Goal: Information Seeking & Learning: Check status

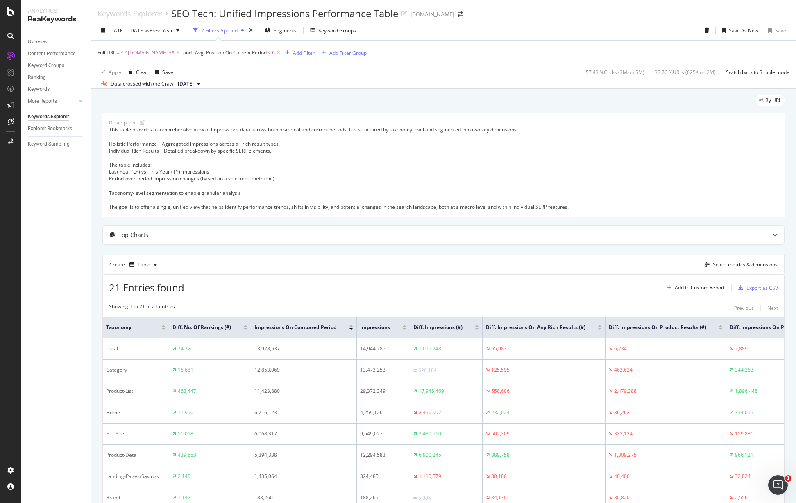
drag, startPoint x: 276, startPoint y: 53, endPoint x: 274, endPoint y: 44, distance: 9.2
click at [277, 53] on icon at bounding box center [278, 53] width 7 height 8
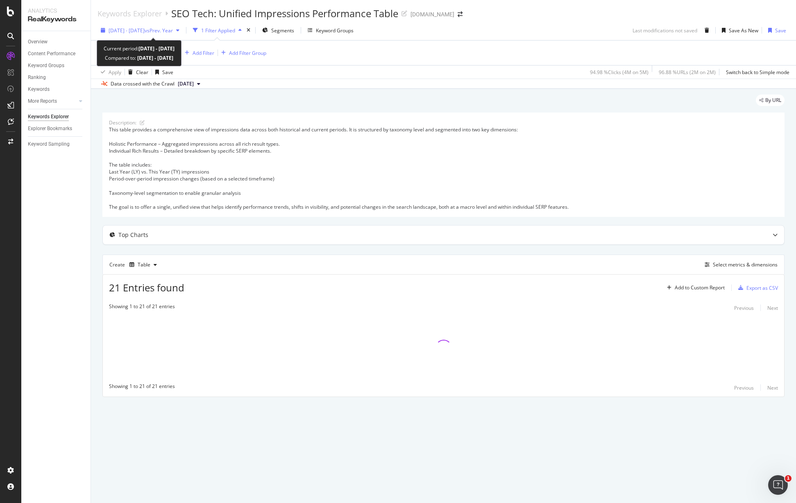
click at [172, 29] on span "vs Prev. Year" at bounding box center [159, 30] width 28 height 7
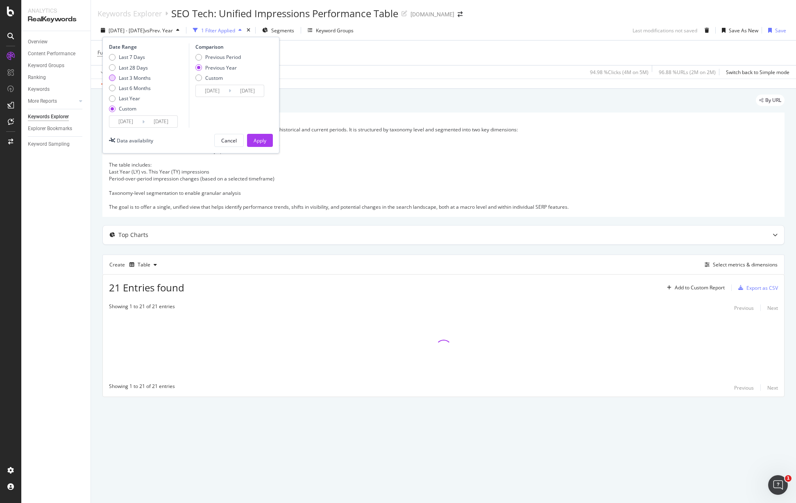
click at [141, 77] on div "Last 3 Months" at bounding box center [135, 78] width 32 height 7
type input "2025/05/27"
type input "[DATE]"
type input "2024/05/28"
type input "[DATE]"
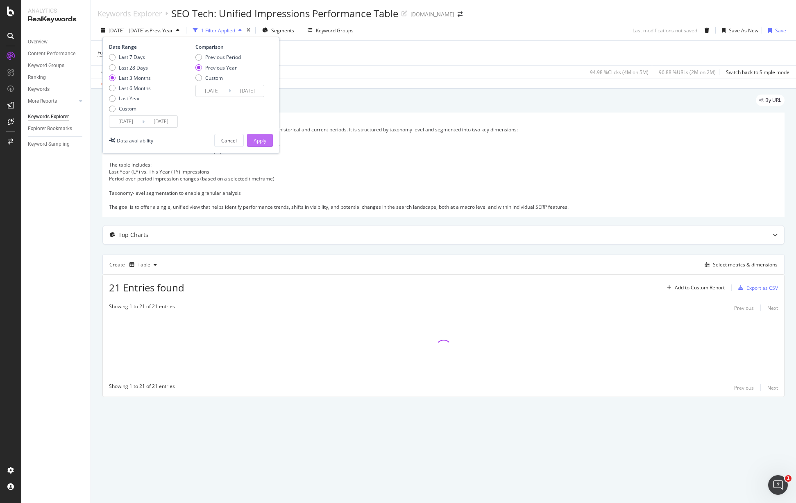
click at [258, 137] on div "Apply" at bounding box center [260, 140] width 13 height 7
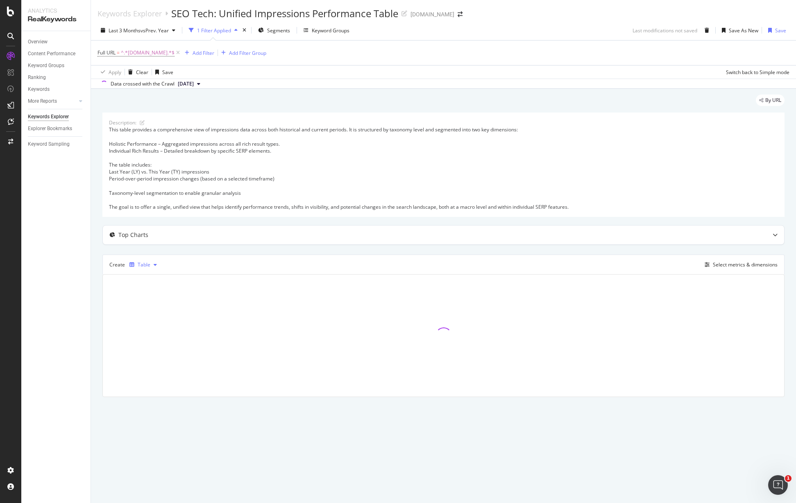
click at [151, 259] on div "Table" at bounding box center [143, 265] width 34 height 12
click at [152, 295] on div "Trend" at bounding box center [153, 292] width 14 height 7
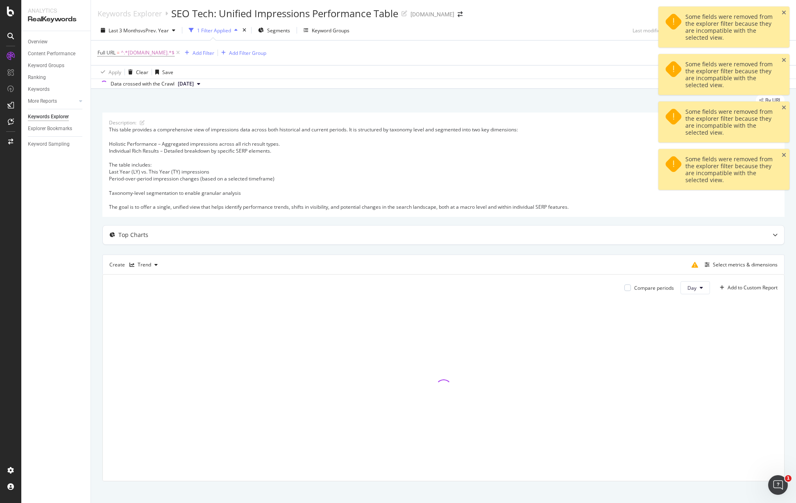
click at [786, 14] on div "Some fields were removed from the explorer filter because they are incompatible…" at bounding box center [723, 27] width 131 height 41
click at [783, 12] on icon "close toast" at bounding box center [783, 13] width 5 height 6
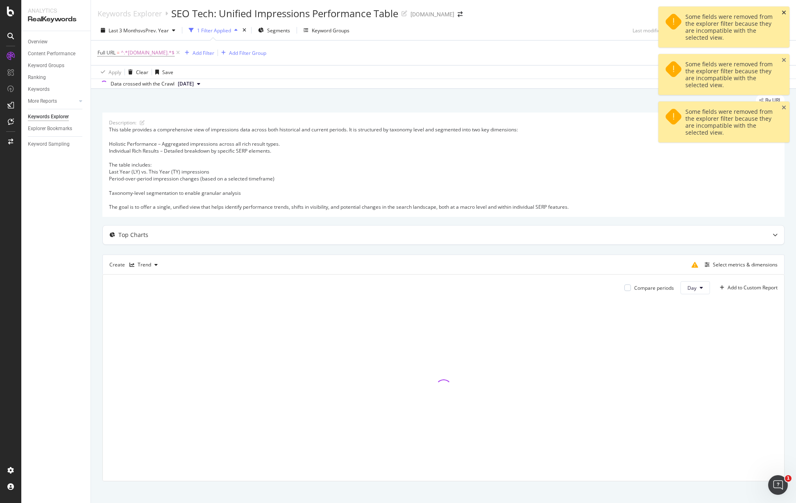
click at [784, 11] on icon "close toast" at bounding box center [783, 13] width 5 height 6
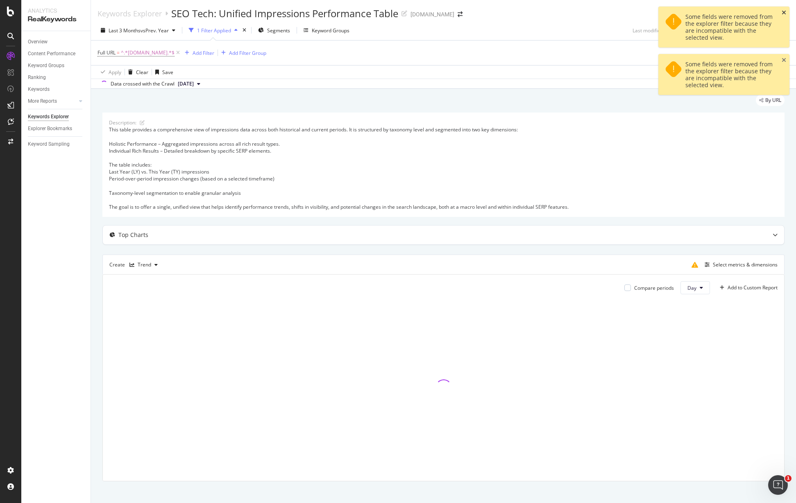
click at [785, 11] on icon "close toast" at bounding box center [783, 13] width 5 height 6
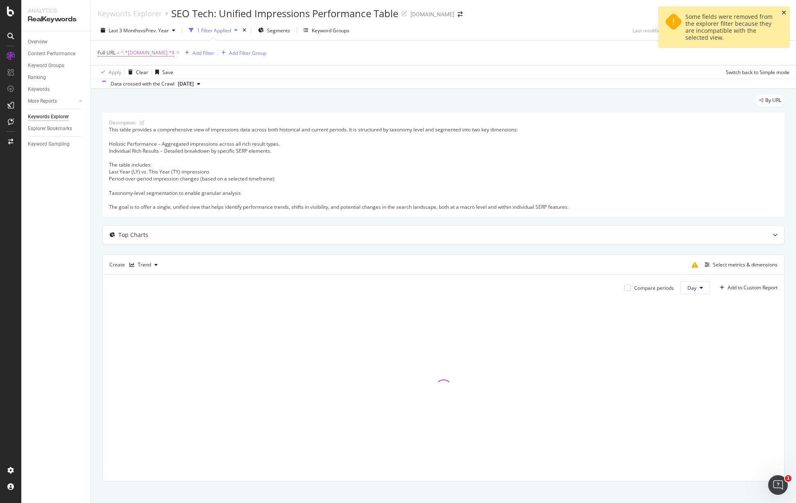
click at [785, 11] on icon "close toast" at bounding box center [783, 13] width 5 height 6
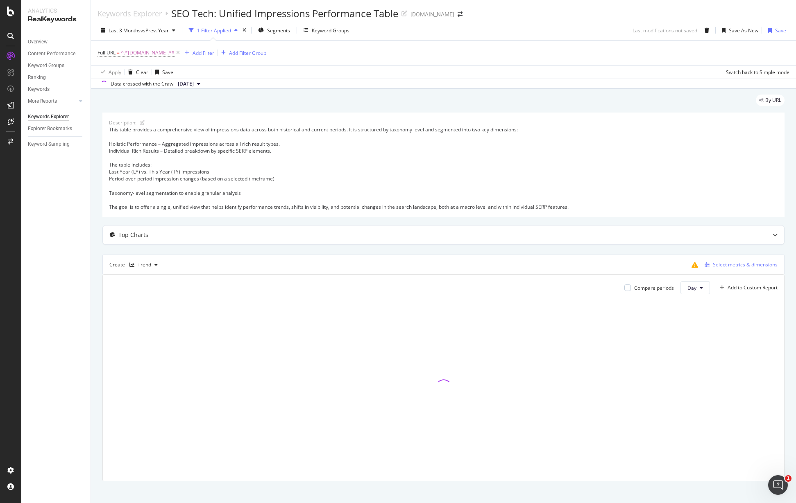
click at [722, 266] on div "Select metrics & dimensions" at bounding box center [745, 264] width 65 height 7
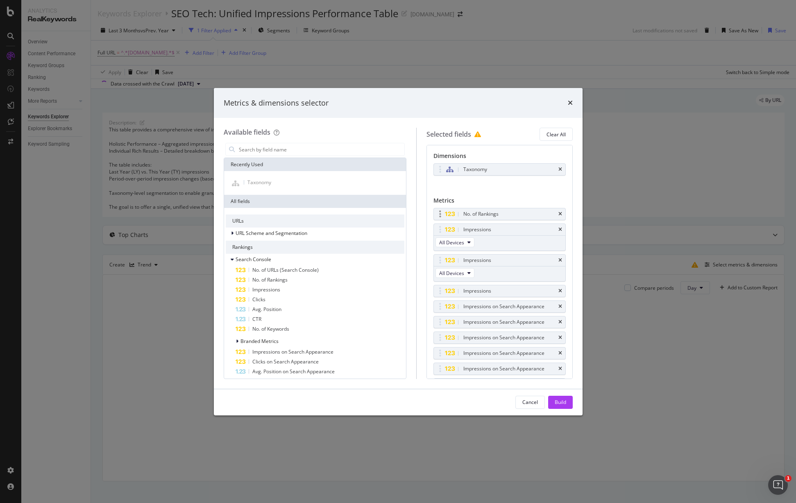
click at [554, 213] on div "No. of Rankings" at bounding box center [499, 213] width 131 height 11
click at [558, 212] on icon "times" at bounding box center [560, 214] width 4 height 5
click at [558, 213] on icon "times" at bounding box center [560, 214] width 4 height 5
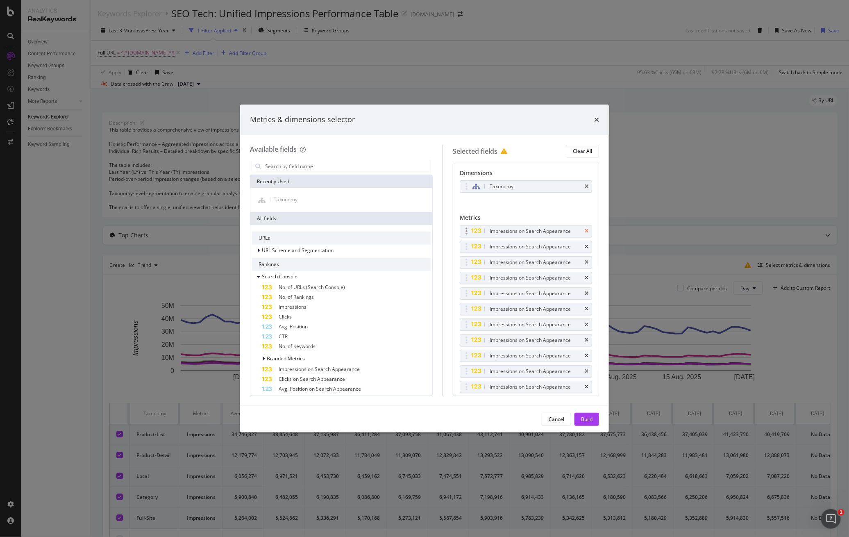
click at [584, 232] on icon "times" at bounding box center [586, 231] width 4 height 5
click at [584, 244] on icon "times" at bounding box center [586, 246] width 4 height 5
click at [584, 233] on icon "times" at bounding box center [586, 231] width 4 height 5
click at [584, 244] on icon "times" at bounding box center [586, 246] width 4 height 5
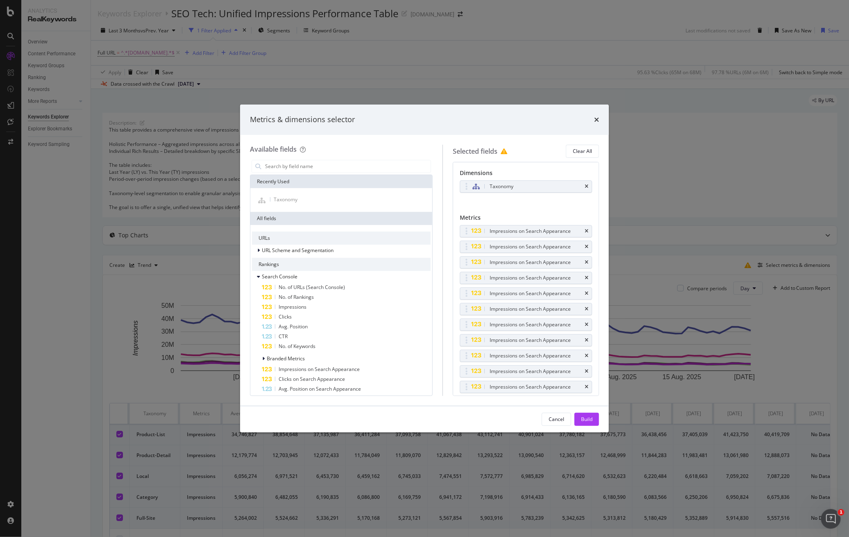
click at [584, 260] on icon "times" at bounding box center [586, 262] width 4 height 5
click at [584, 275] on icon "times" at bounding box center [586, 277] width 4 height 5
click at [584, 291] on icon "times" at bounding box center [586, 293] width 4 height 5
click at [571, 305] on div "Impressions on Search Appearance" at bounding box center [529, 309] width 81 height 8
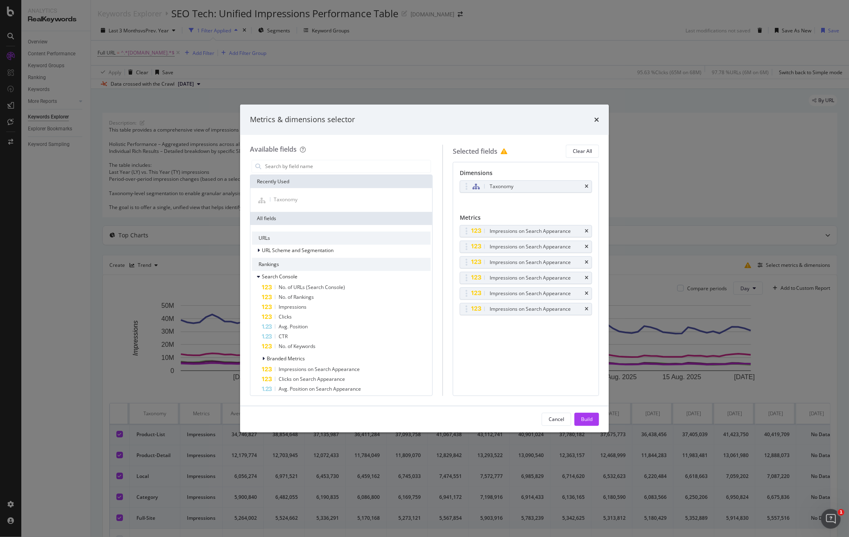
click at [571, 234] on div "Impressions on Search Appearance" at bounding box center [529, 231] width 81 height 8
click at [582, 229] on div "Impressions on Search Appearance" at bounding box center [535, 231] width 95 height 8
click at [587, 231] on icon "times" at bounding box center [586, 231] width 4 height 5
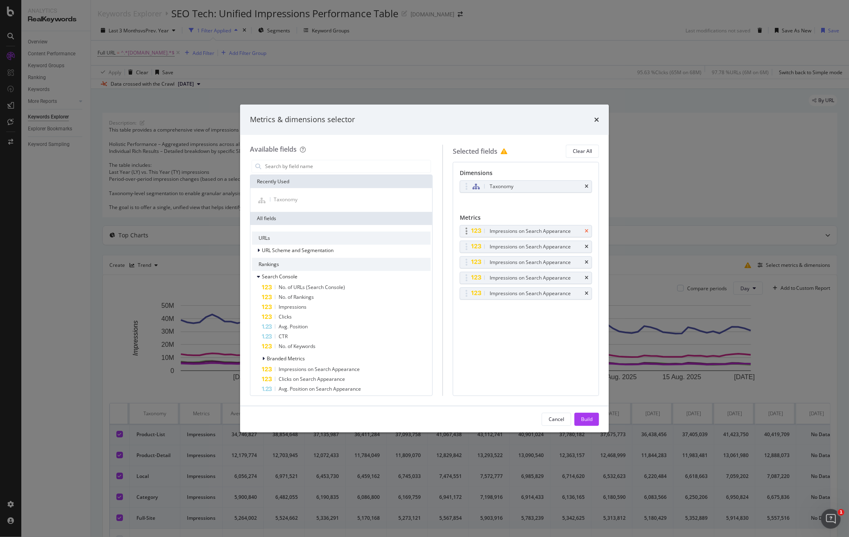
click at [587, 231] on icon "times" at bounding box center [586, 231] width 4 height 5
click at [587, 244] on icon "times" at bounding box center [586, 246] width 4 height 5
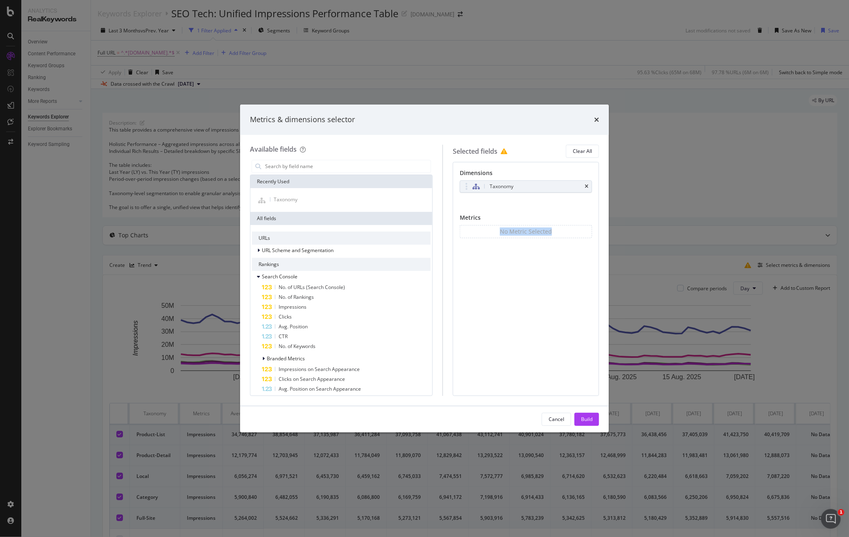
click at [587, 231] on div "No Metric Selected" at bounding box center [526, 231] width 132 height 13
click at [326, 168] on input "modal" at bounding box center [347, 166] width 166 height 12
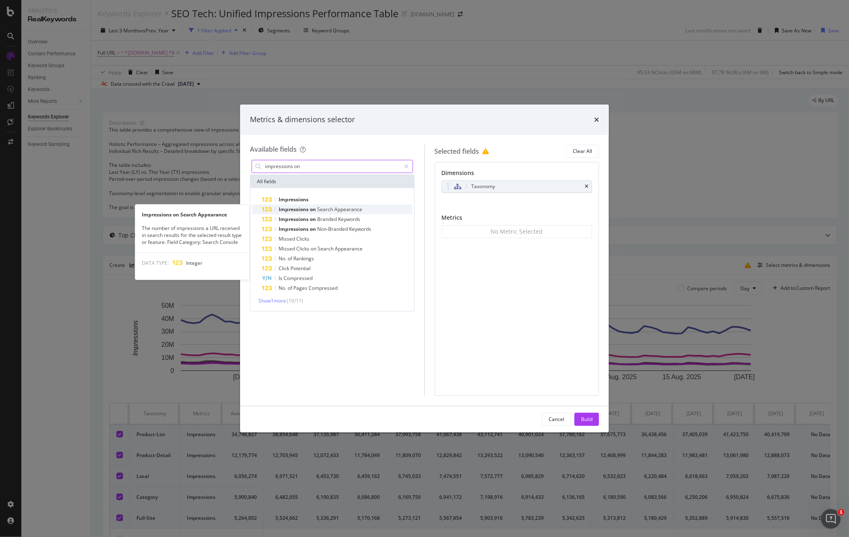
type input "impressions on"
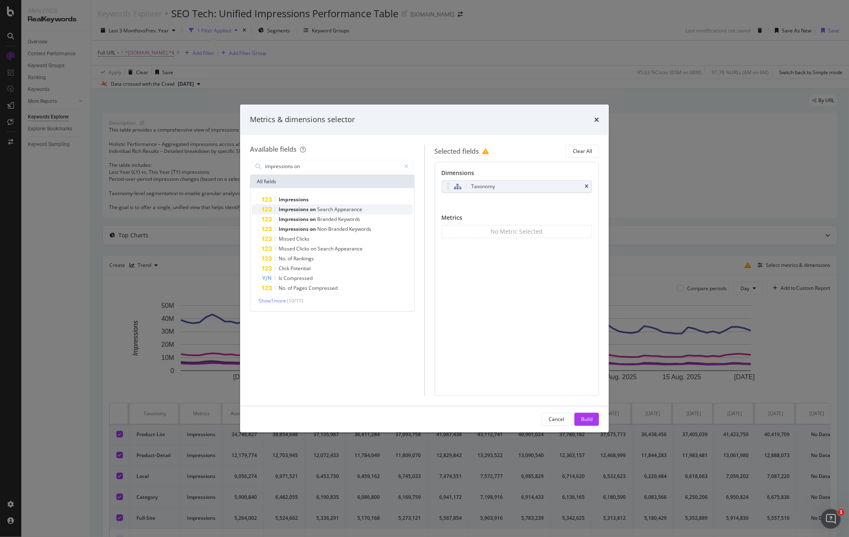
click at [333, 207] on span "Search" at bounding box center [325, 209] width 17 height 7
click at [497, 241] on icon "modal" at bounding box center [496, 243] width 3 height 5
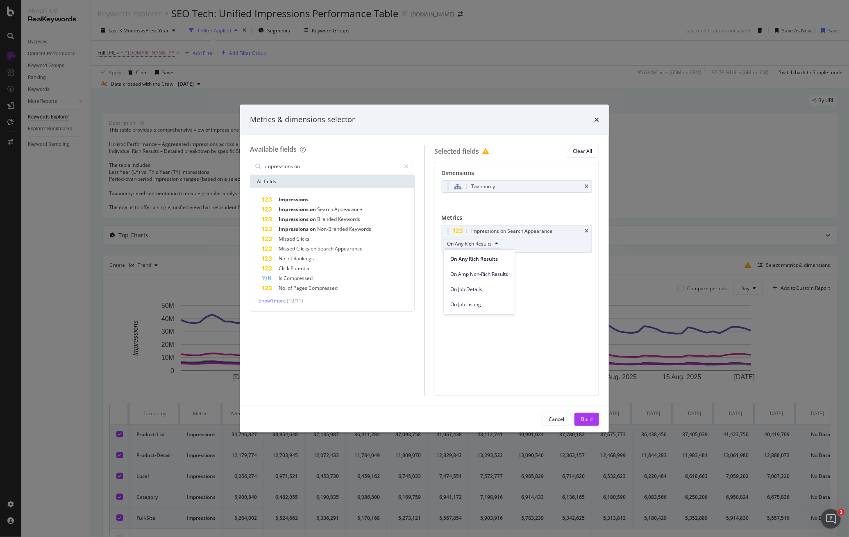
scroll to position [109, 0]
click at [496, 258] on span "On Review Snippet" at bounding box center [480, 255] width 58 height 7
click at [588, 414] on div "Build" at bounding box center [586, 419] width 11 height 12
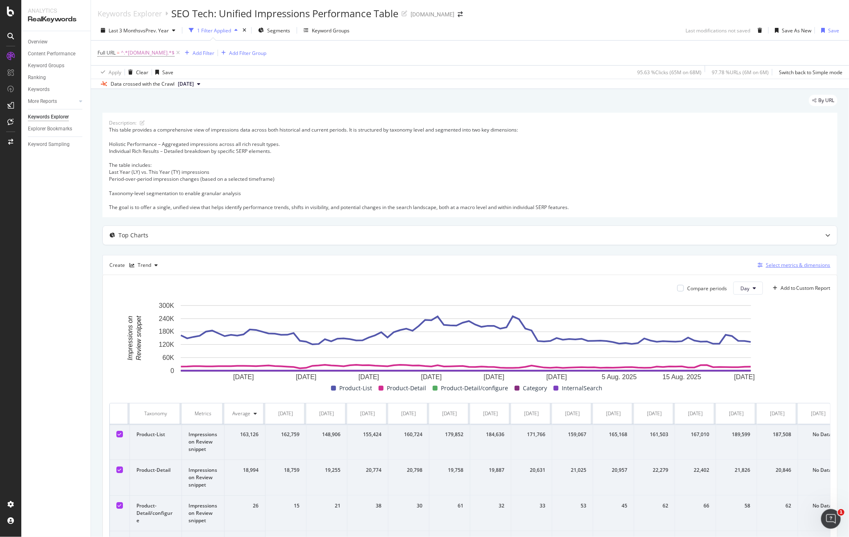
click at [779, 265] on div "Select metrics & dimensions" at bounding box center [797, 264] width 65 height 7
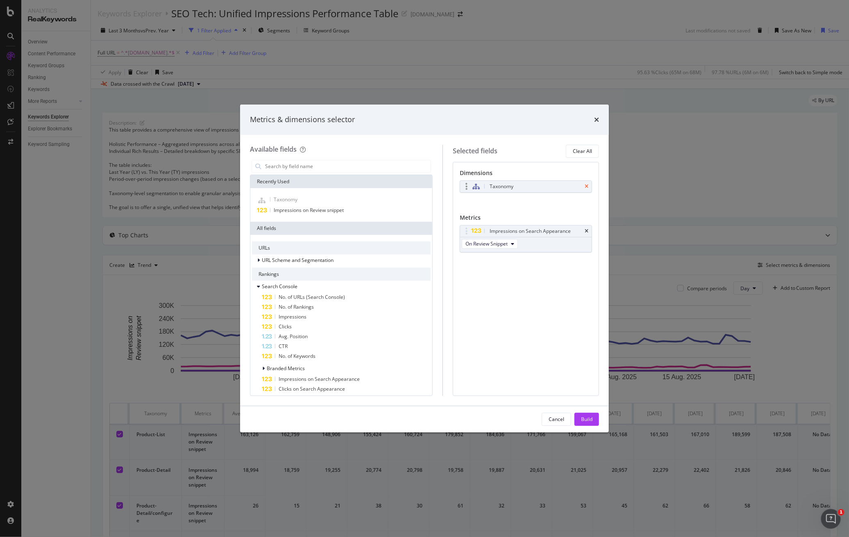
click at [587, 186] on icon "times" at bounding box center [586, 186] width 4 height 5
click at [580, 415] on button "Build" at bounding box center [586, 418] width 25 height 13
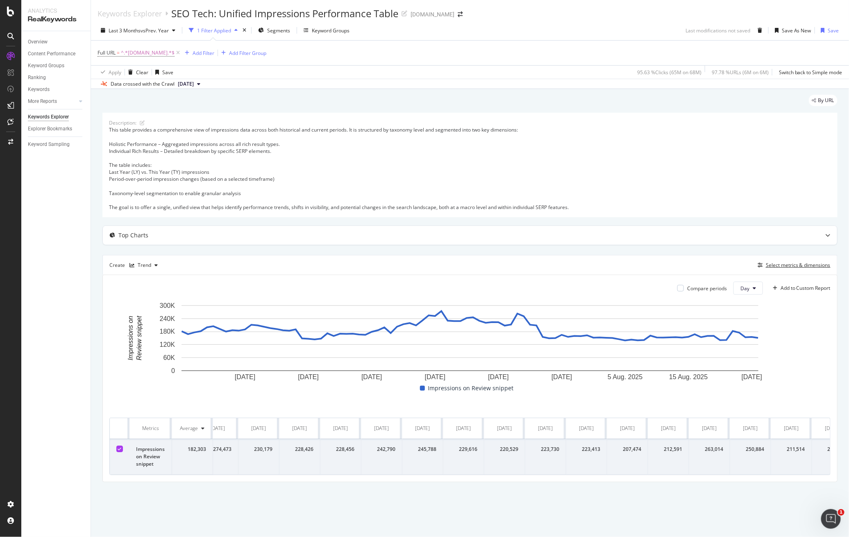
scroll to position [0, 1688]
click at [781, 263] on div "Select metrics & dimensions" at bounding box center [797, 264] width 65 height 7
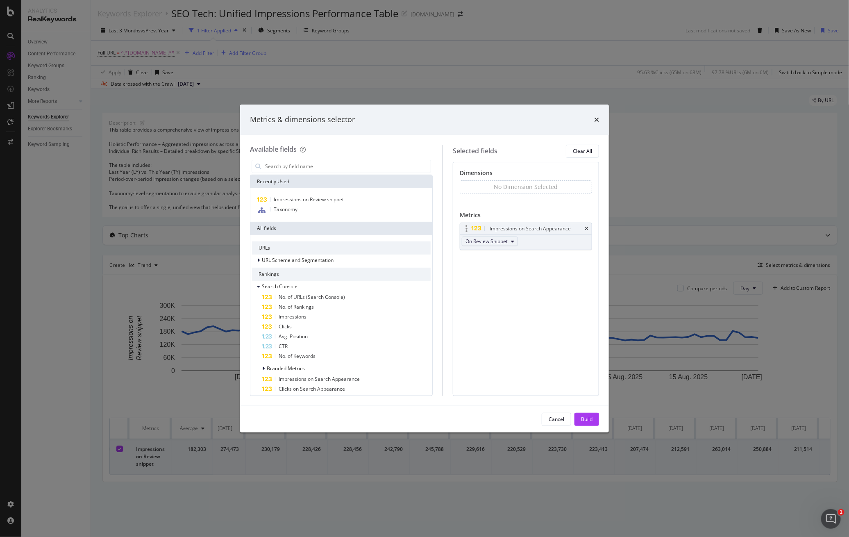
click at [507, 241] on span "On Review Snippet" at bounding box center [486, 241] width 42 height 7
click at [332, 199] on span "Impressions on Review snippet" at bounding box center [309, 199] width 70 height 7
click at [520, 272] on button "On Any Rich Results" at bounding box center [491, 272] width 59 height 10
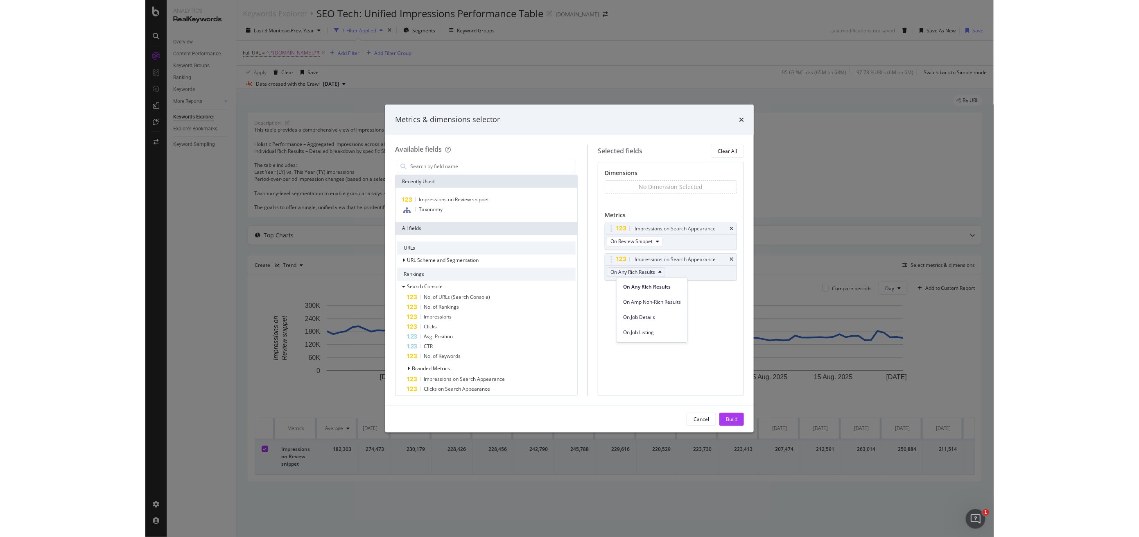
scroll to position [151, 0]
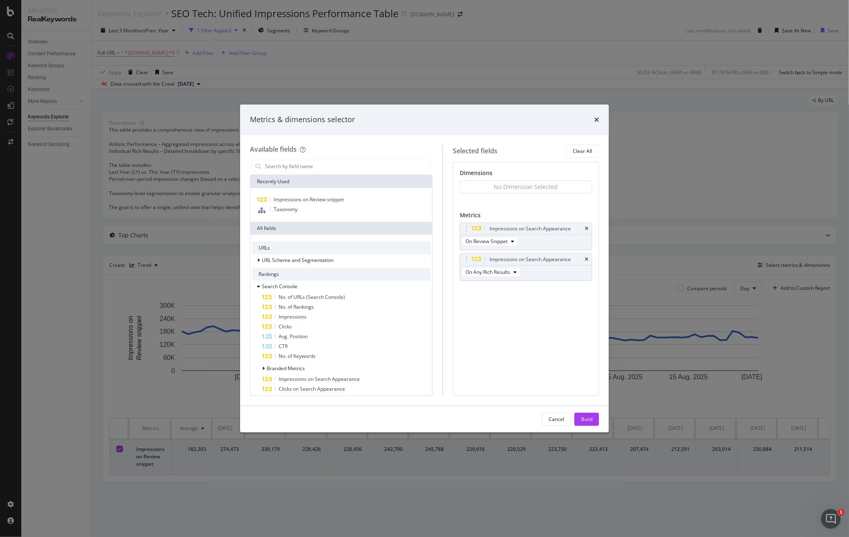
click at [573, 318] on div "Dimensions No Dimension Selected You can use this field as a dimension Metrics …" at bounding box center [526, 279] width 146 height 234
click at [507, 240] on span "On Review Snippet" at bounding box center [486, 241] width 42 height 7
drag, startPoint x: 295, startPoint y: 161, endPoint x: 303, endPoint y: 161, distance: 8.2
click at [295, 160] on input "modal" at bounding box center [347, 166] width 166 height 12
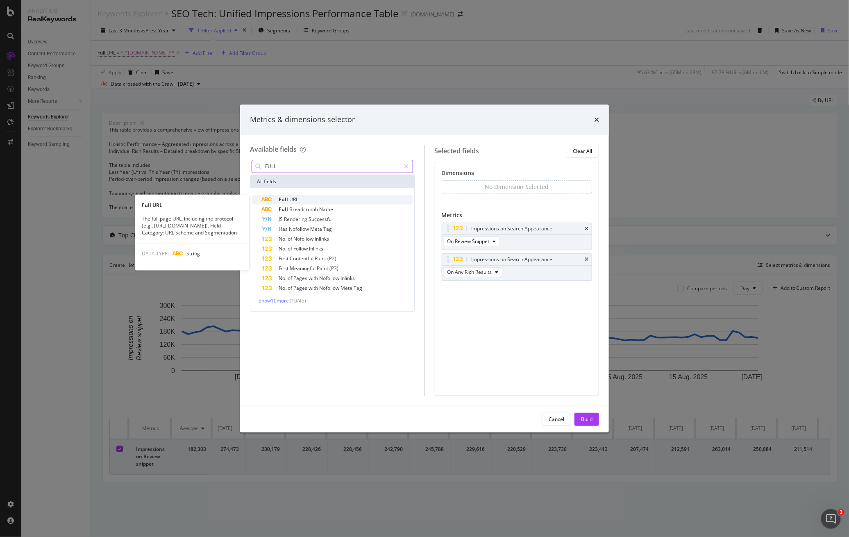
type input "FULL"
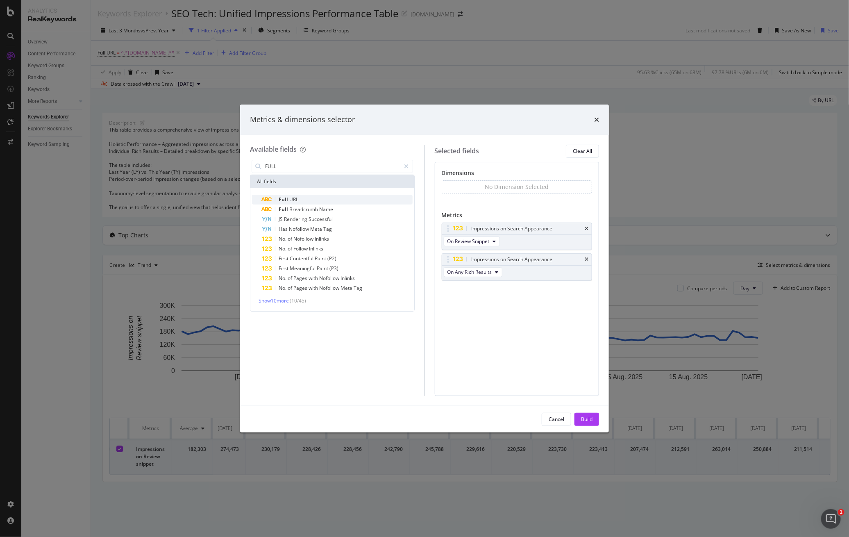
click at [336, 201] on div "Full URL" at bounding box center [337, 200] width 151 height 10
click at [480, 242] on span "On Review Snippet" at bounding box center [468, 243] width 42 height 7
click at [481, 242] on span "On Review Snippet" at bounding box center [468, 243] width 42 height 7
click at [586, 260] on icon "times" at bounding box center [586, 261] width 4 height 5
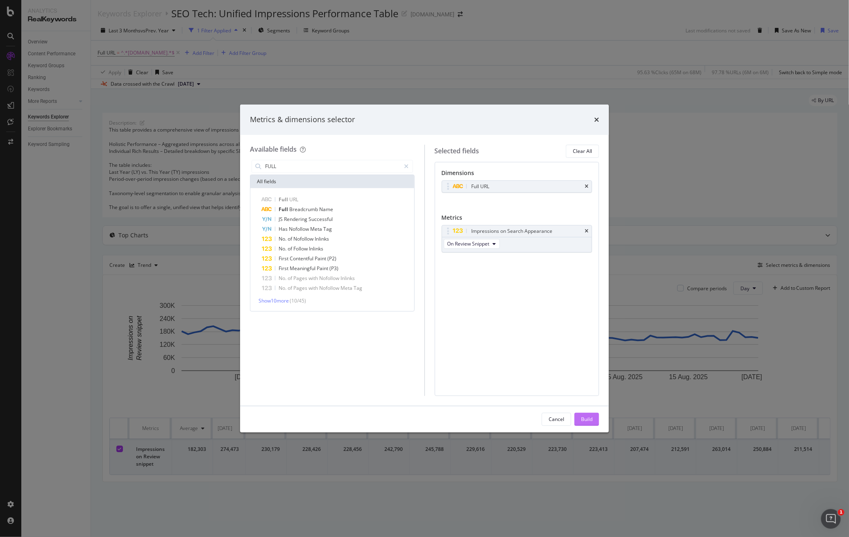
click at [586, 417] on div "Build" at bounding box center [586, 418] width 11 height 7
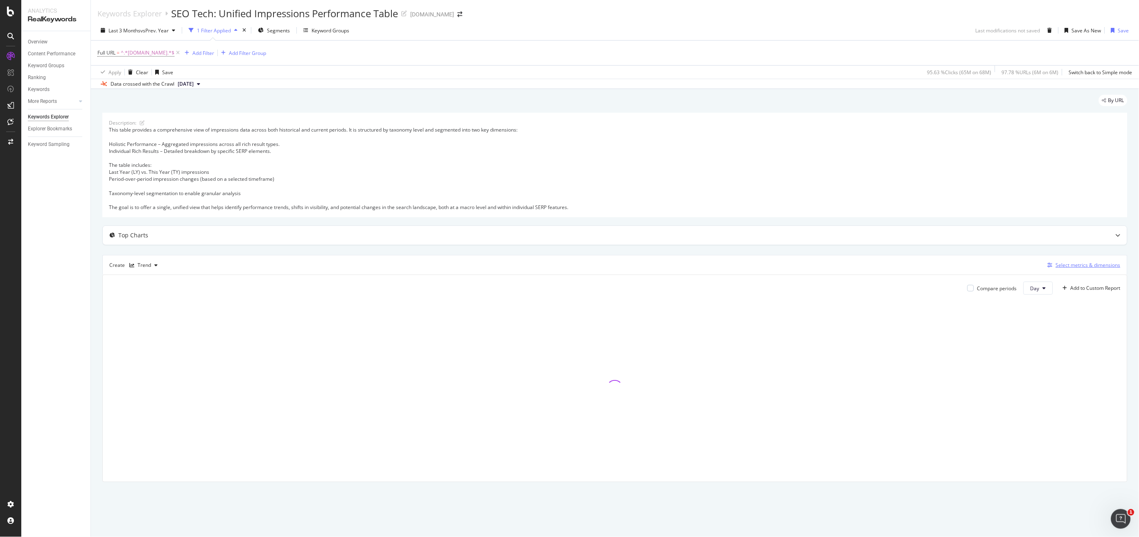
click at [795, 265] on div "Select metrics & dimensions" at bounding box center [1088, 264] width 65 height 7
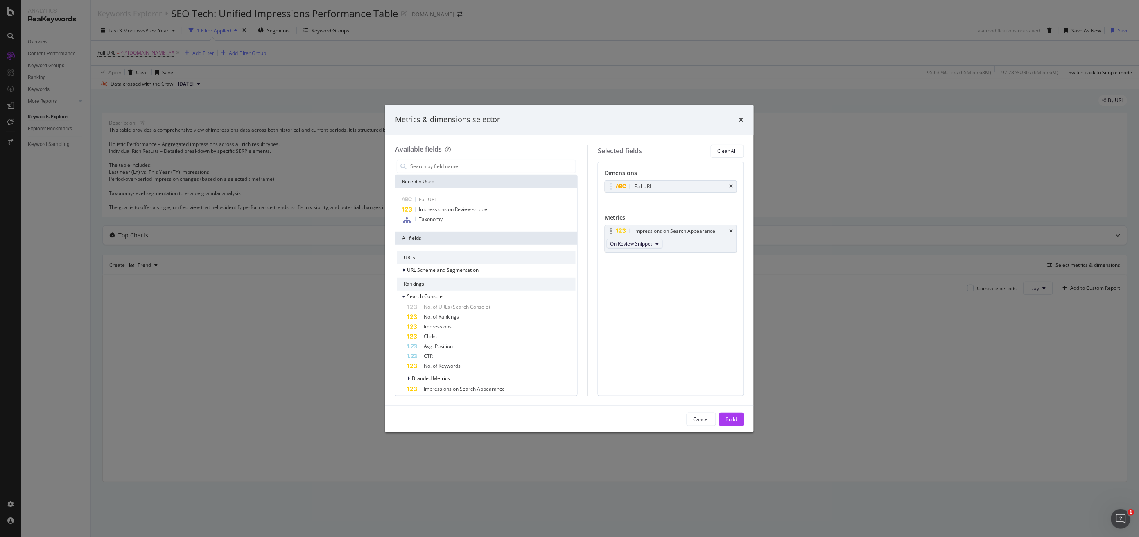
click at [659, 241] on icon "modal" at bounding box center [657, 243] width 3 height 5
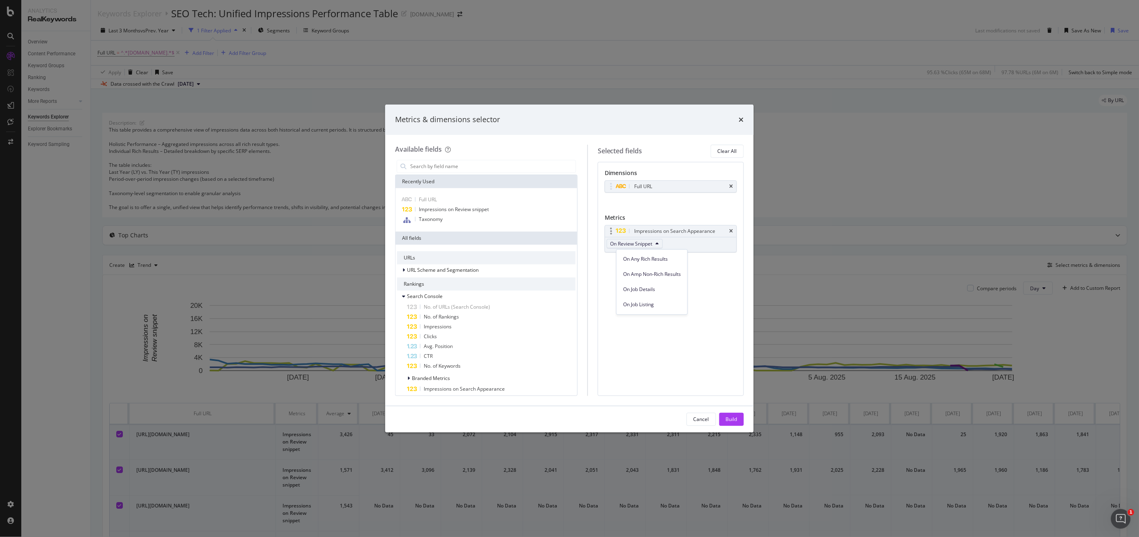
click at [653, 243] on span "On Review Snippet" at bounding box center [632, 243] width 42 height 7
click at [730, 231] on icon "times" at bounding box center [732, 231] width 4 height 5
click at [473, 207] on span "Impressions on Review snippet" at bounding box center [454, 209] width 70 height 7
click at [643, 249] on div "On Any Rich Results" at bounding box center [636, 244] width 63 height 15
click at [647, 245] on span "On Any Rich Results" at bounding box center [633, 243] width 45 height 7
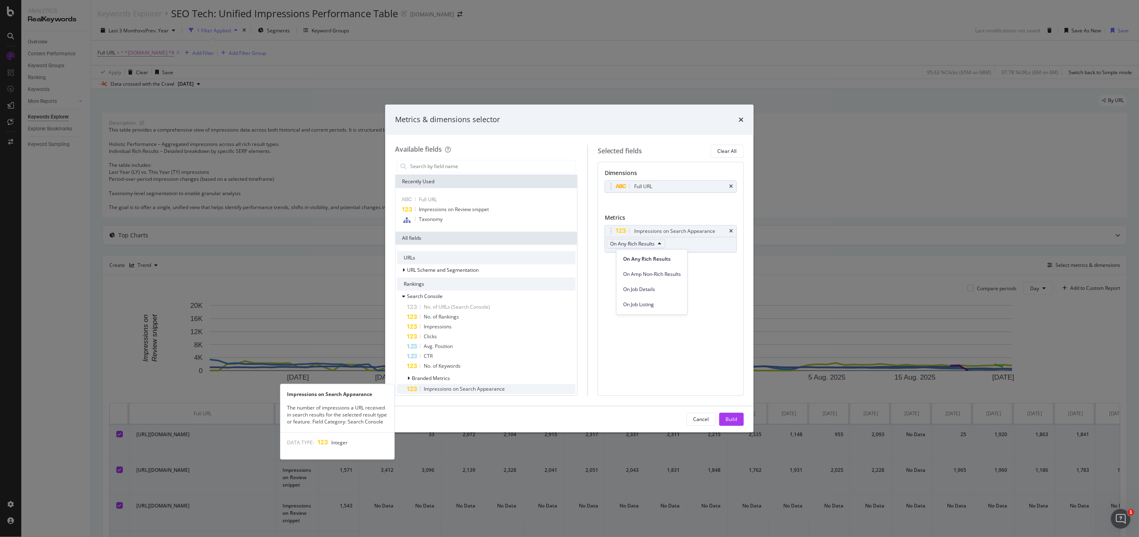
click at [477, 388] on span "Impressions on Search Appearance" at bounding box center [464, 388] width 81 height 7
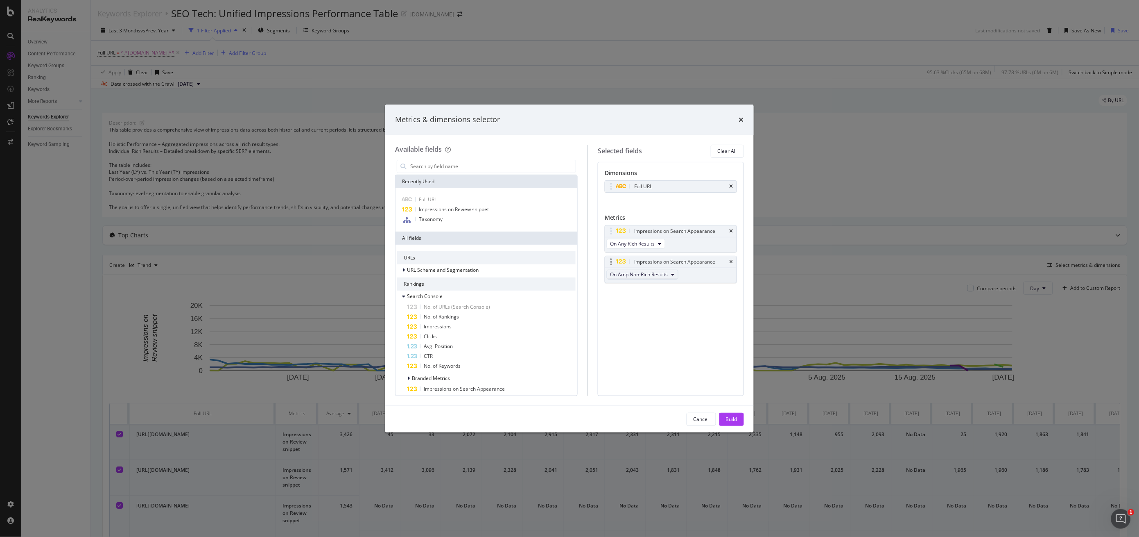
click at [679, 274] on button "On Amp Non-Rich Results" at bounding box center [643, 274] width 72 height 10
click at [654, 319] on span "On Job Details" at bounding box center [653, 319] width 61 height 7
click at [732, 232] on icon "times" at bounding box center [732, 231] width 4 height 5
click at [733, 230] on icon "times" at bounding box center [732, 231] width 4 height 5
click at [482, 167] on input "modal" at bounding box center [493, 166] width 166 height 12
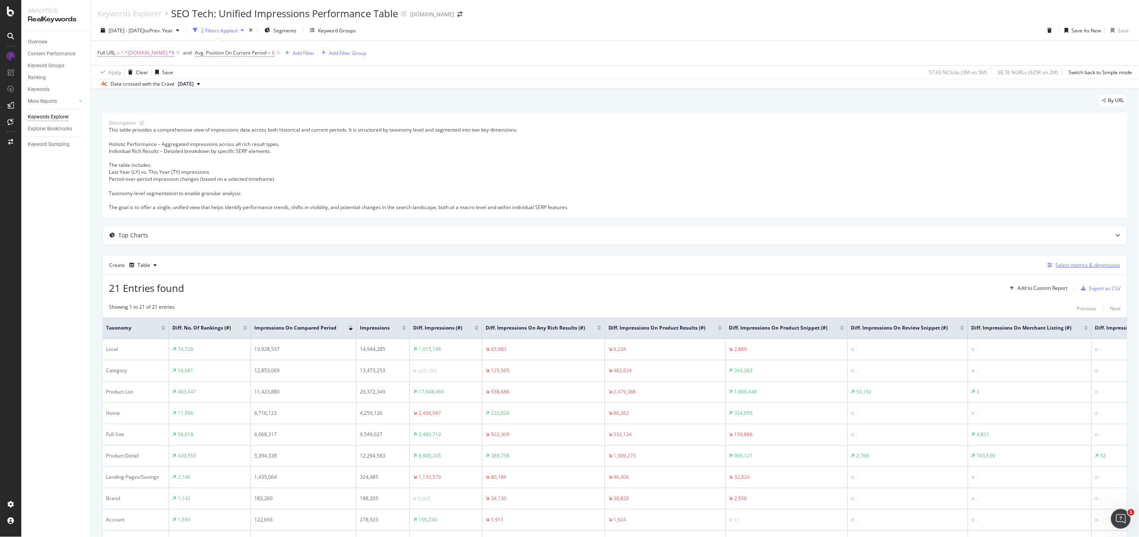
click at [854, 264] on div "Select metrics & dimensions" at bounding box center [1088, 264] width 65 height 7
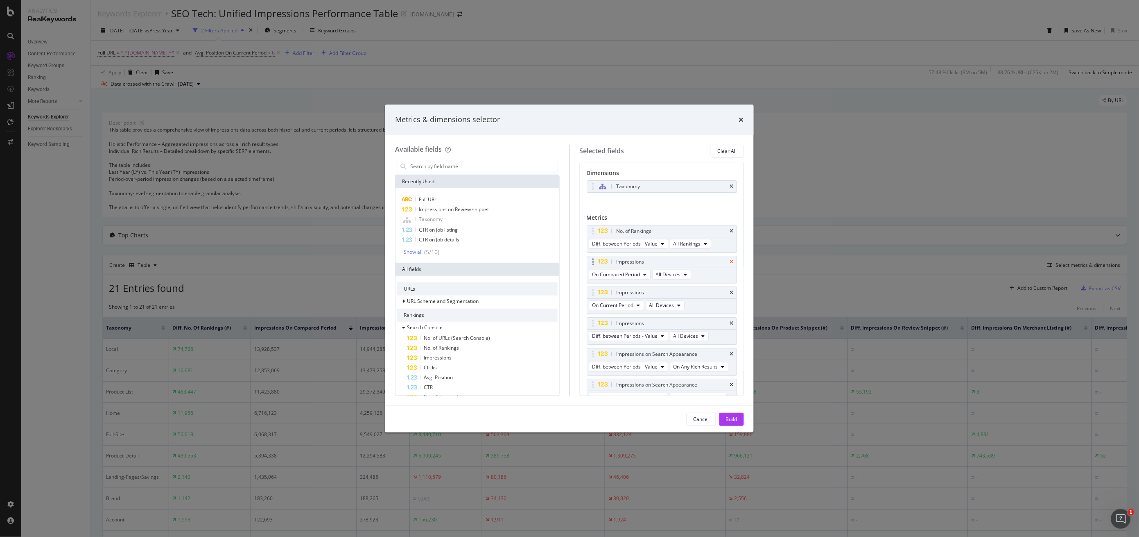
click at [730, 261] on icon "times" at bounding box center [732, 261] width 4 height 5
click at [730, 260] on icon "times" at bounding box center [732, 261] width 4 height 5
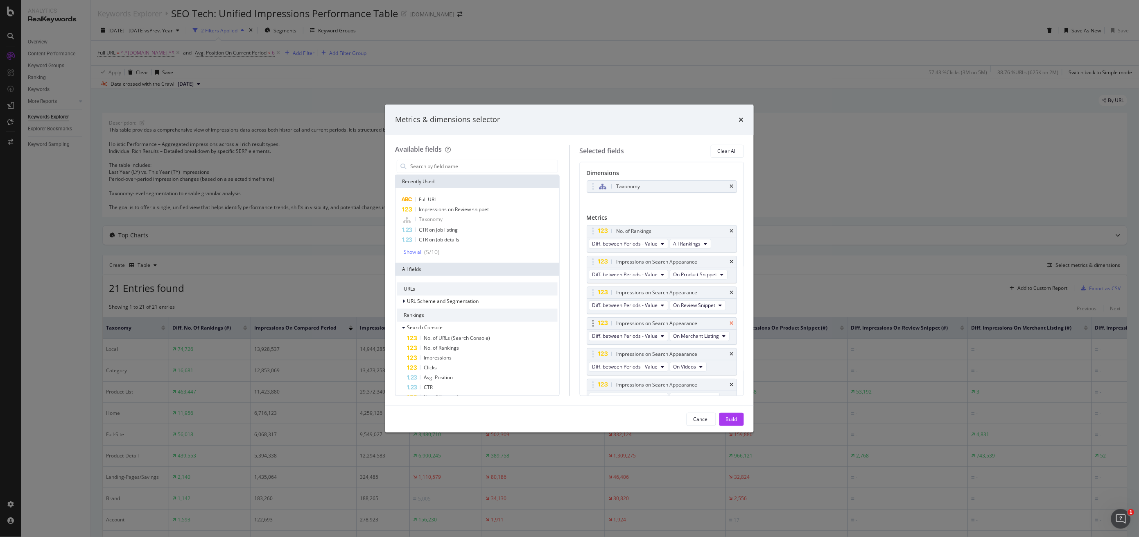
click at [730, 326] on icon "times" at bounding box center [732, 323] width 4 height 5
click at [725, 329] on div "Impressions on Search Appearance" at bounding box center [662, 322] width 150 height 11
click at [730, 326] on icon "times" at bounding box center [732, 323] width 4 height 5
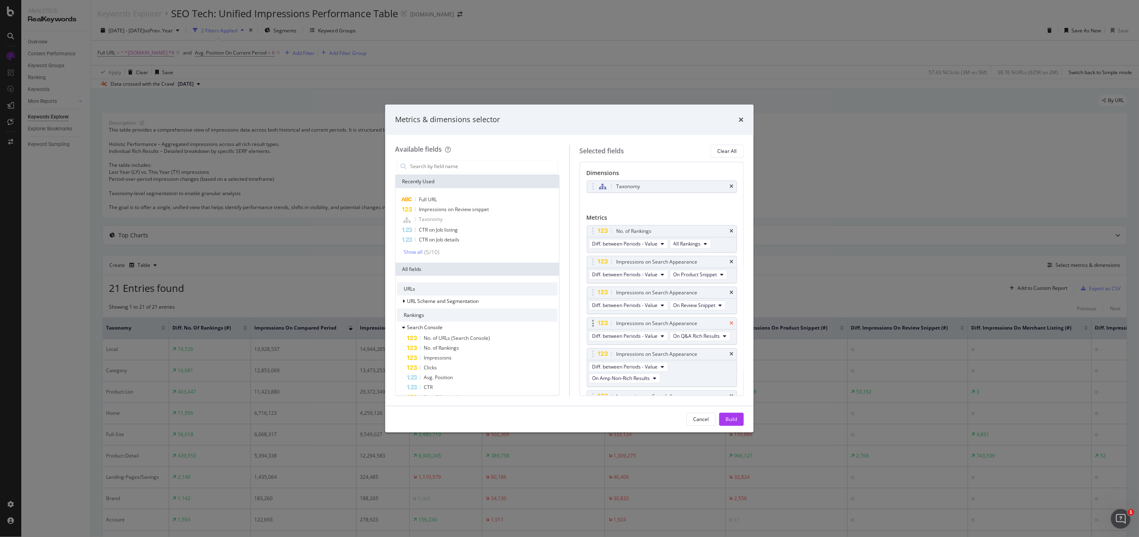
click at [730, 326] on icon "times" at bounding box center [732, 323] width 4 height 5
click at [730, 351] on icon "times" at bounding box center [732, 353] width 4 height 5
click at [730, 394] on icon "times" at bounding box center [732, 396] width 4 height 5
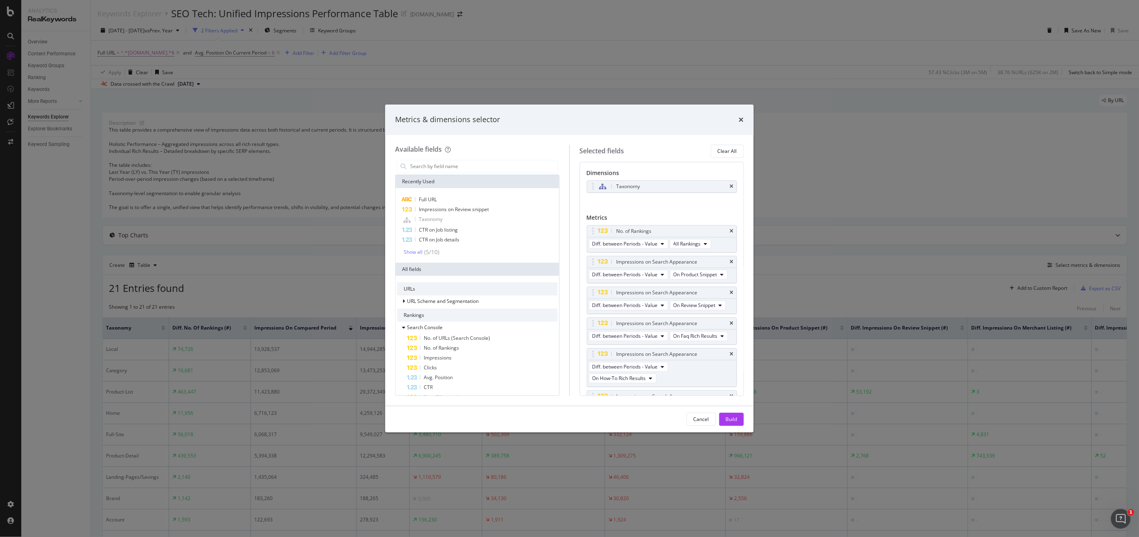
click at [725, 346] on div "No. of Rankings Diff. between Periods - Value All Rankings Impressions on Searc…" at bounding box center [662, 345] width 151 height 241
click at [730, 321] on icon "times" at bounding box center [732, 323] width 4 height 5
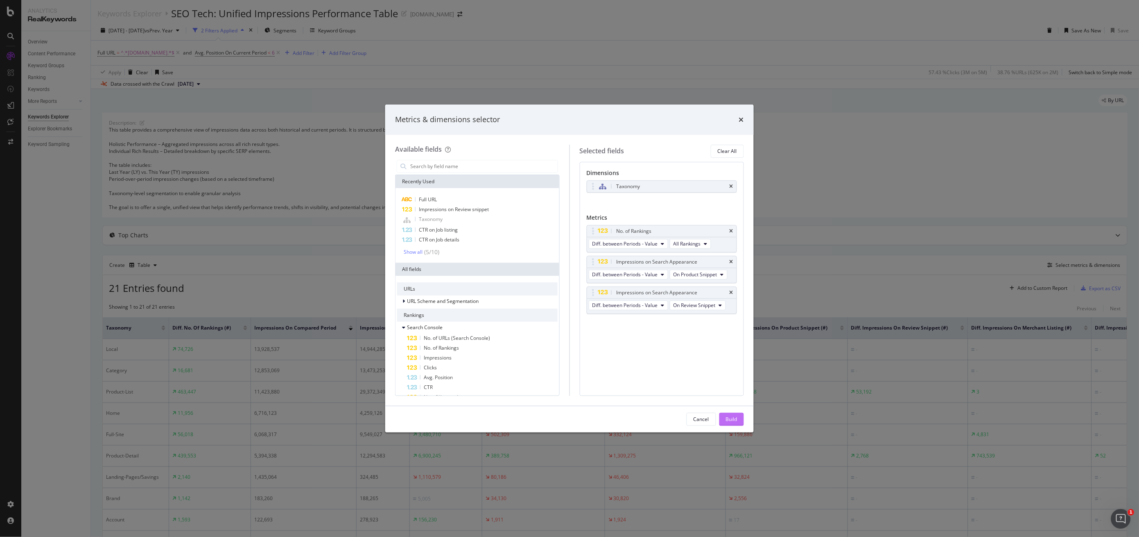
click at [739, 402] on button "Build" at bounding box center [732, 418] width 25 height 13
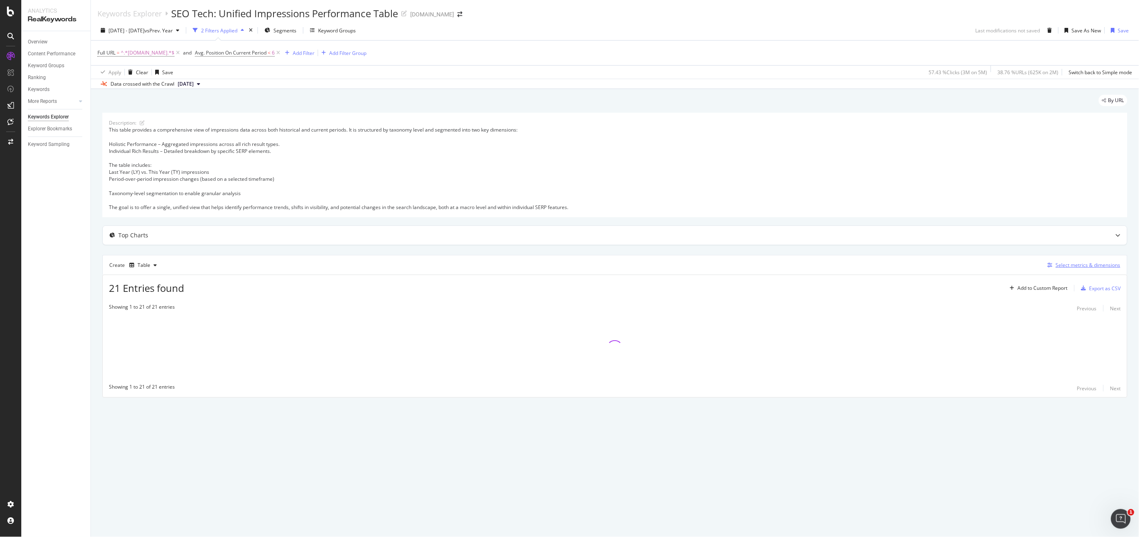
click at [854, 266] on div "Select metrics & dimensions" at bounding box center [1088, 264] width 65 height 7
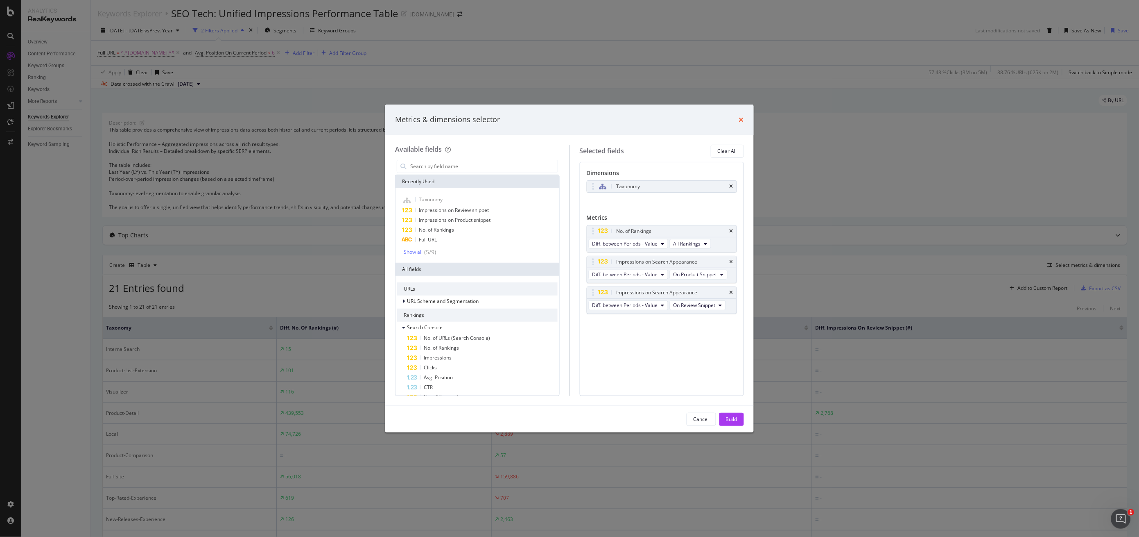
click at [743, 119] on icon "times" at bounding box center [741, 119] width 5 height 7
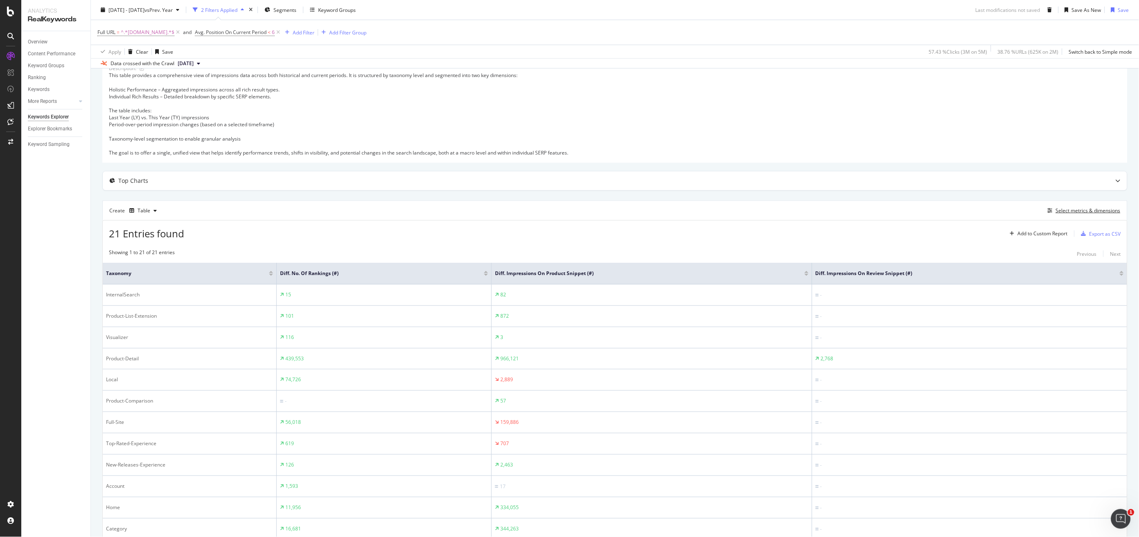
scroll to position [109, 0]
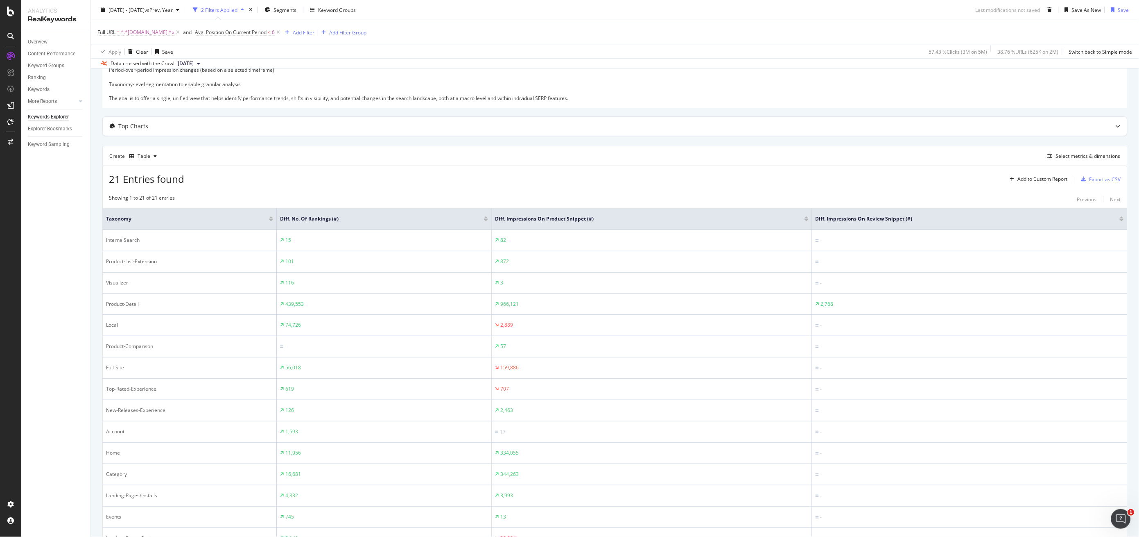
click at [484, 220] on div at bounding box center [486, 220] width 4 height 2
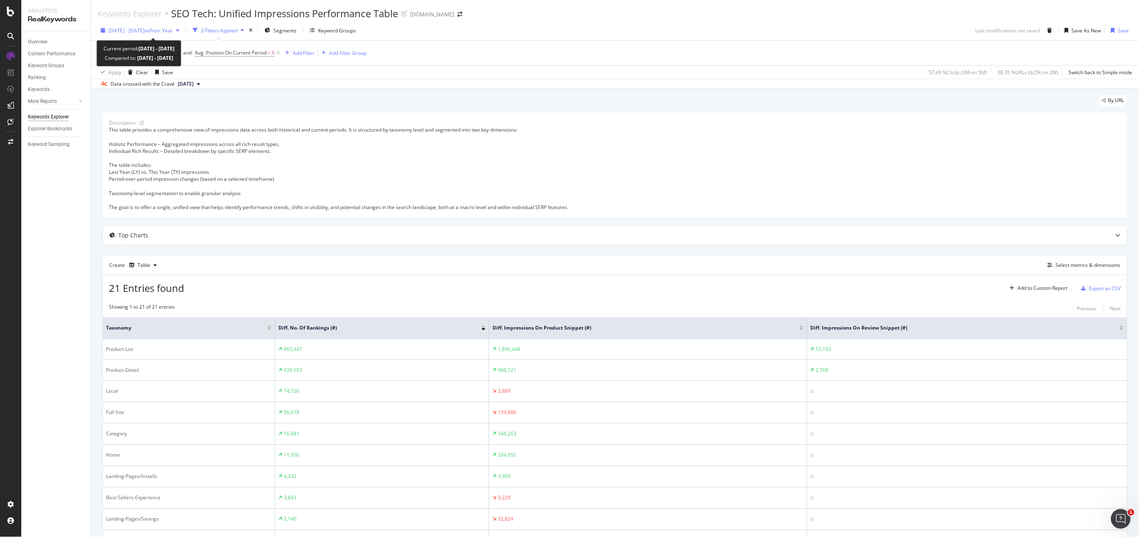
click at [142, 27] on span "2025 Aug. 17th - Aug. 23rd" at bounding box center [127, 30] width 36 height 7
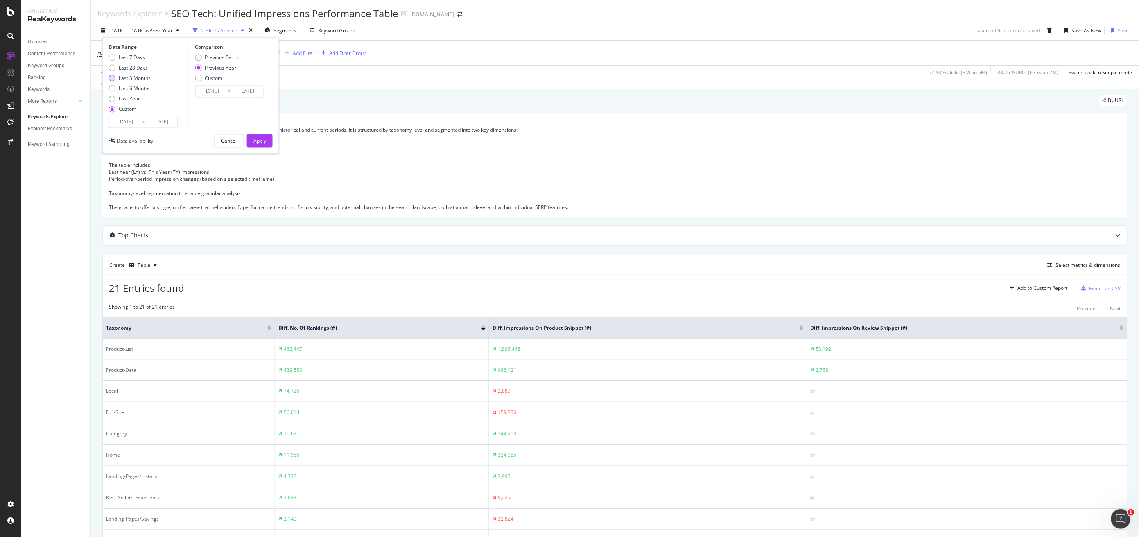
click at [138, 77] on div "Last 3 Months" at bounding box center [135, 78] width 32 height 7
type input "2025/05/27"
type input "2025/08/26"
type input "2024/05/28"
type input "2024/08/27"
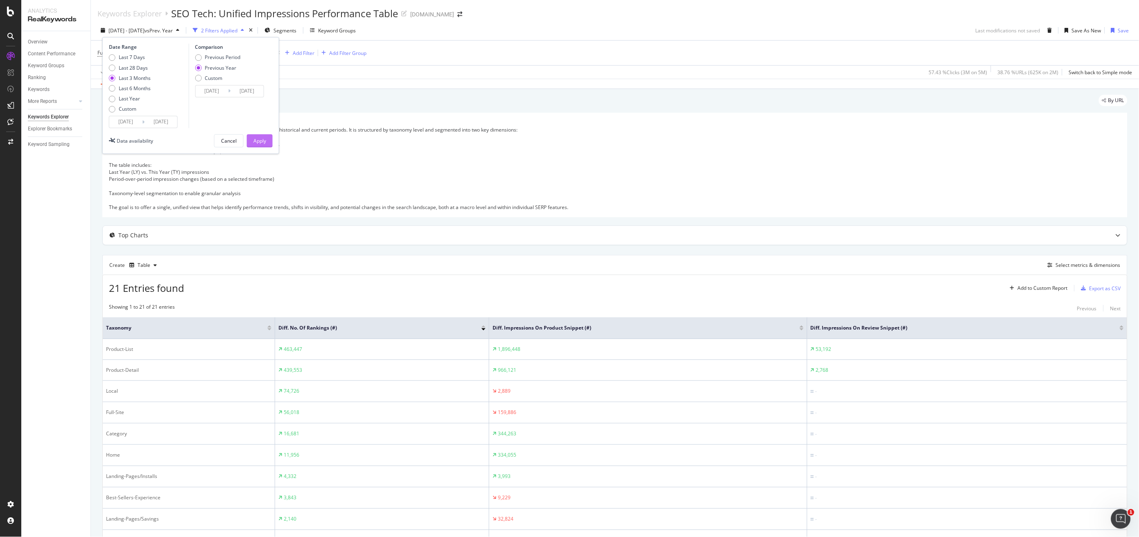
click at [256, 135] on div "Apply" at bounding box center [260, 141] width 13 height 12
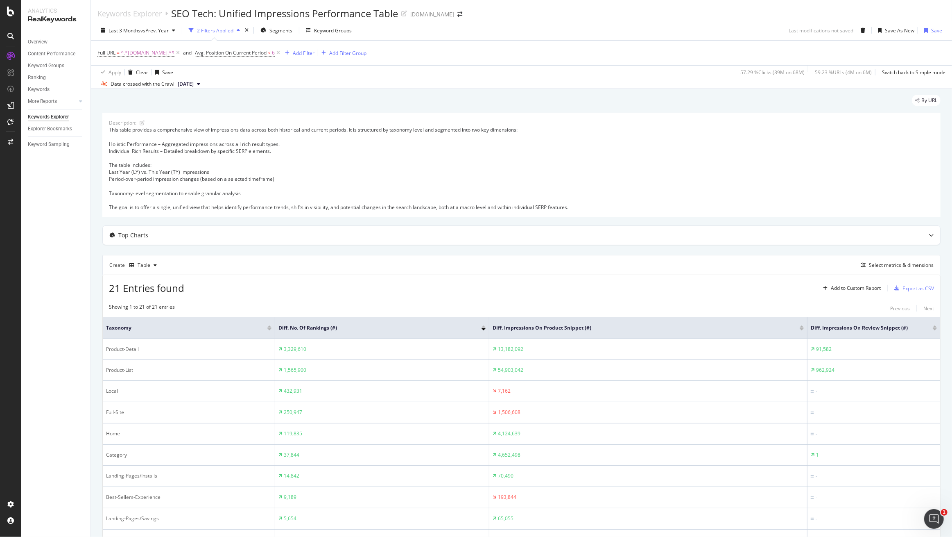
click at [554, 102] on div "By URL" at bounding box center [521, 104] width 838 height 18
click at [152, 30] on span "vs Prev. Year" at bounding box center [154, 30] width 28 height 7
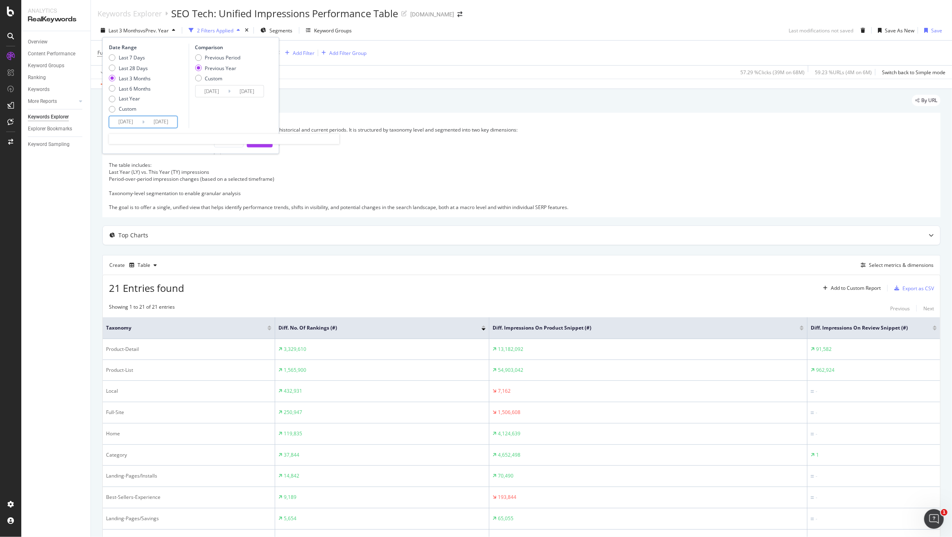
click at [129, 118] on input "2025/05/27" at bounding box center [125, 121] width 33 height 11
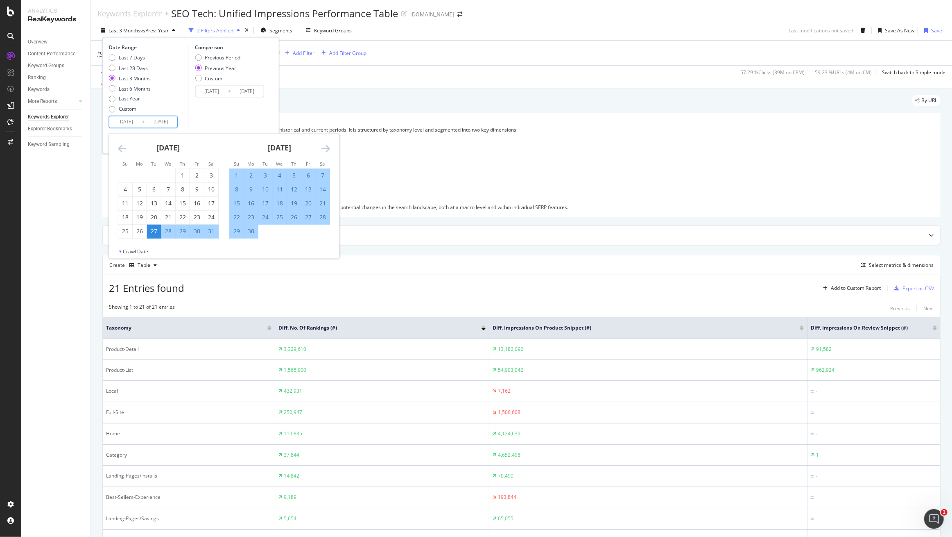
click at [321, 148] on icon "Move forward to switch to the next month." at bounding box center [325, 149] width 9 height 10
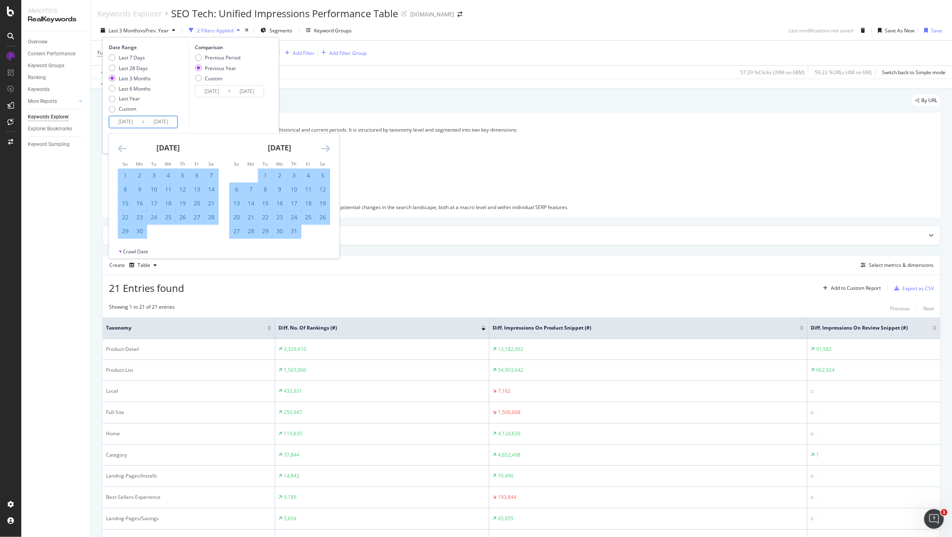
click at [322, 216] on div "26" at bounding box center [323, 217] width 14 height 8
type input "2025/07/26"
type input "2024/07/27"
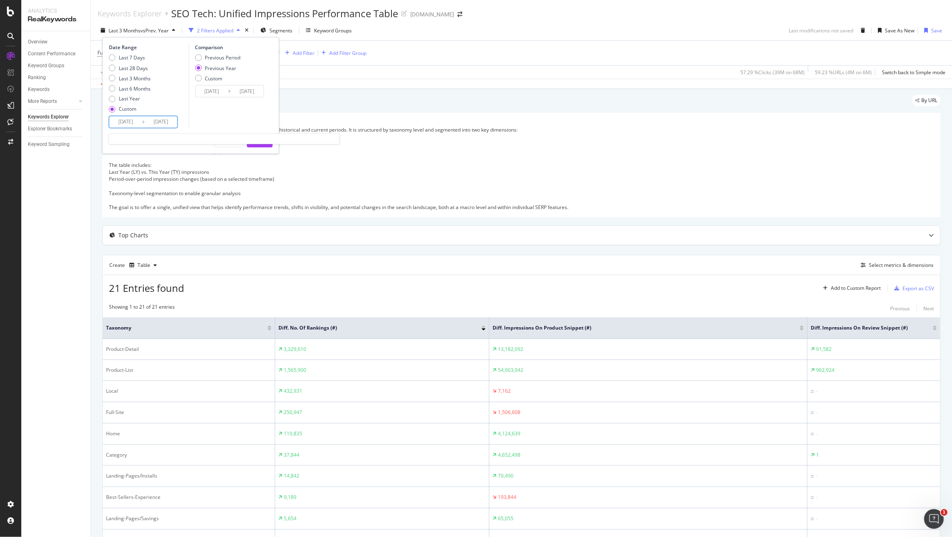
click at [162, 120] on input "2025/08/26" at bounding box center [161, 121] width 33 height 11
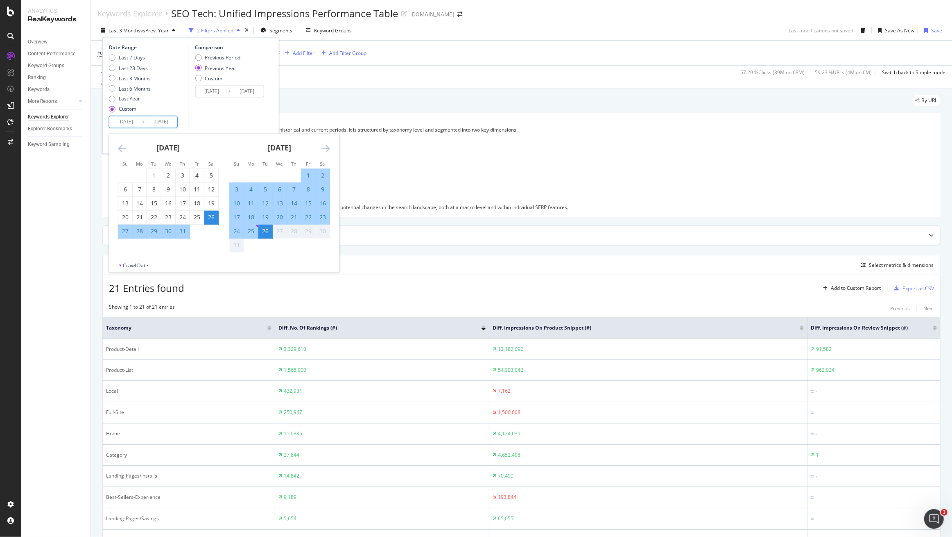
click at [325, 217] on div "23" at bounding box center [323, 217] width 14 height 8
type input "2025/08/23"
type input "2024/08/24"
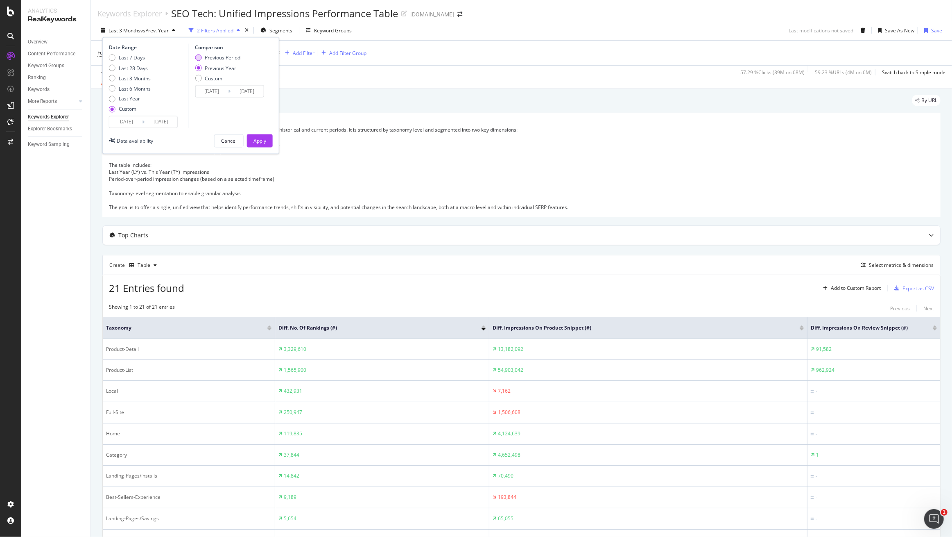
click at [223, 57] on div "Previous Period" at bounding box center [223, 57] width 36 height 7
type input "2025/06/27"
type input "2025/07/25"
click at [255, 140] on div "Apply" at bounding box center [260, 140] width 13 height 7
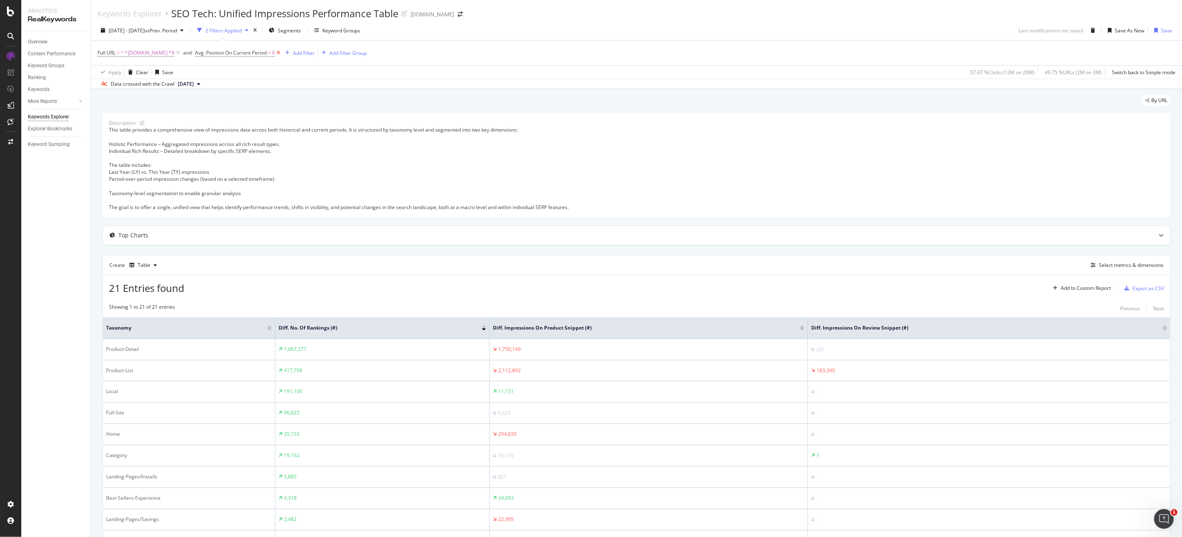
click at [276, 51] on icon at bounding box center [278, 53] width 7 height 8
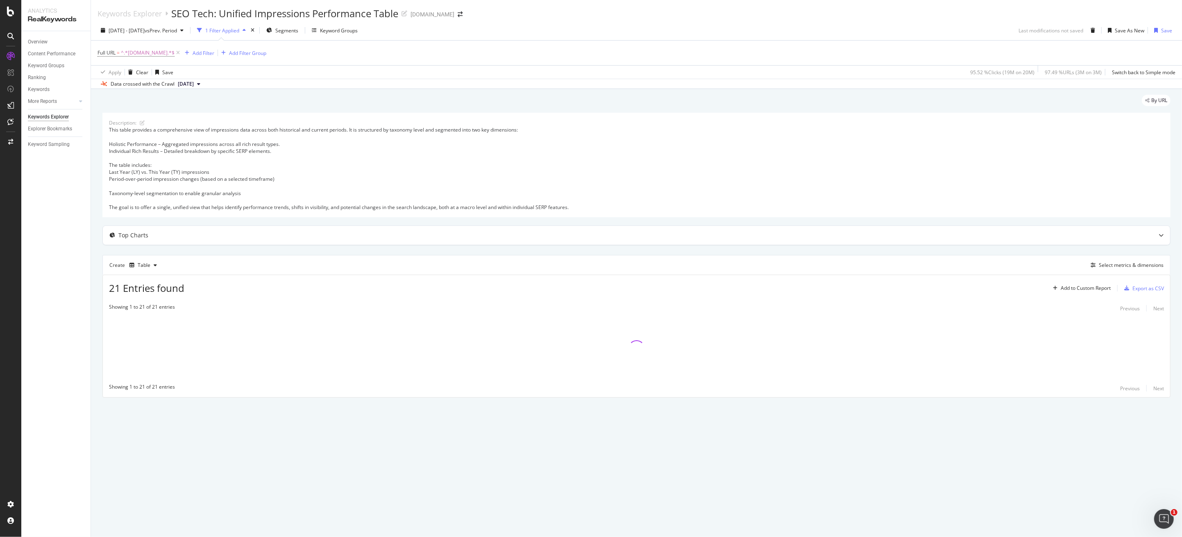
click at [625, 31] on div "2025 Jul. 26th - Aug. 23rd vs Prev. Period 1 Filter Applied Segments Keyword Gr…" at bounding box center [636, 32] width 1091 height 16
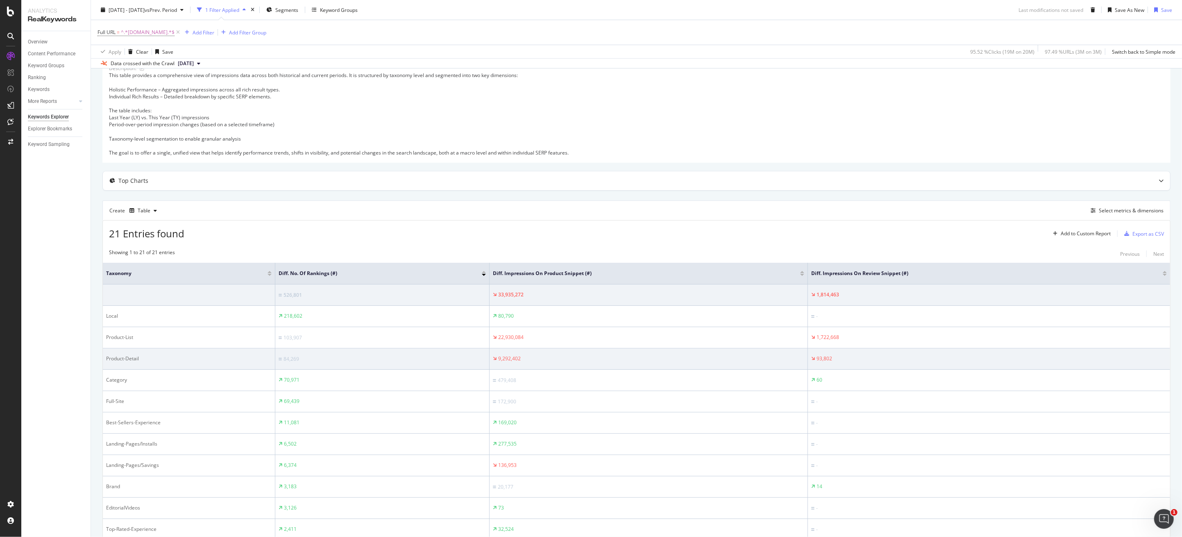
scroll to position [109, 0]
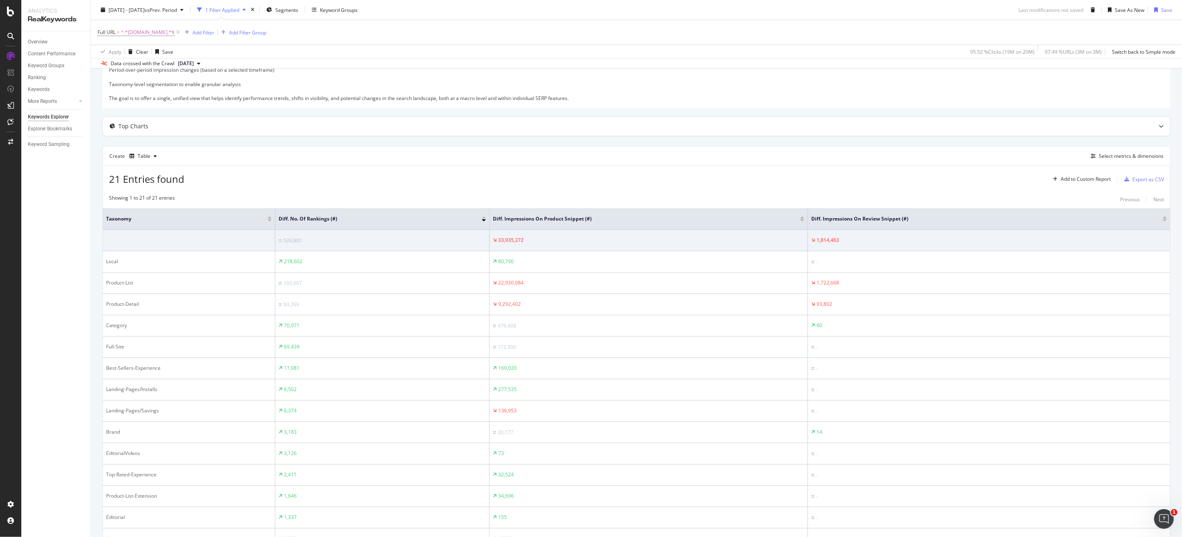
click at [804, 220] on div at bounding box center [802, 220] width 4 height 2
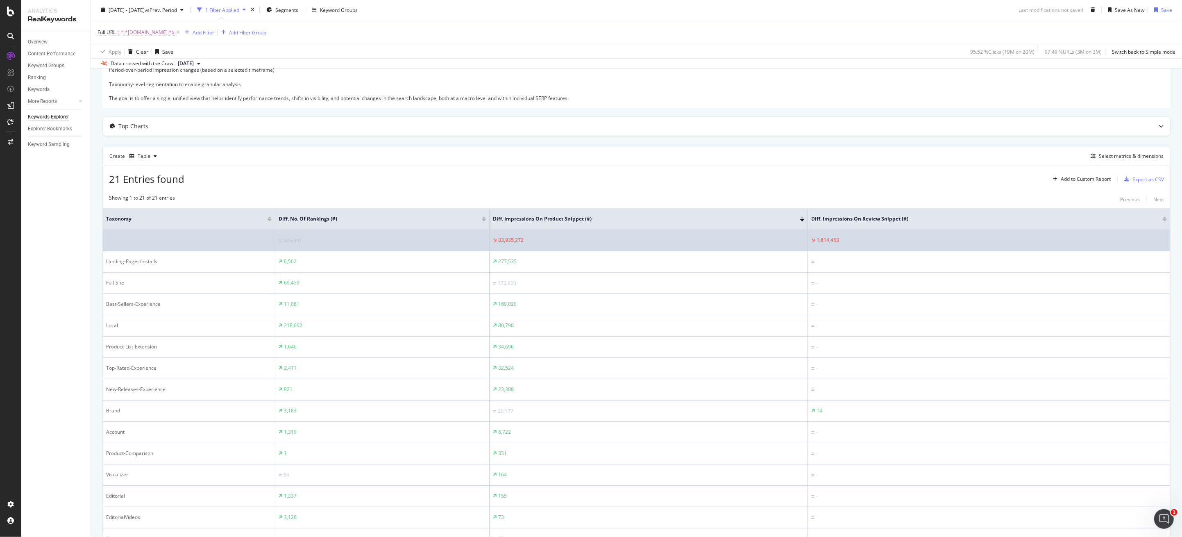
scroll to position [218, 0]
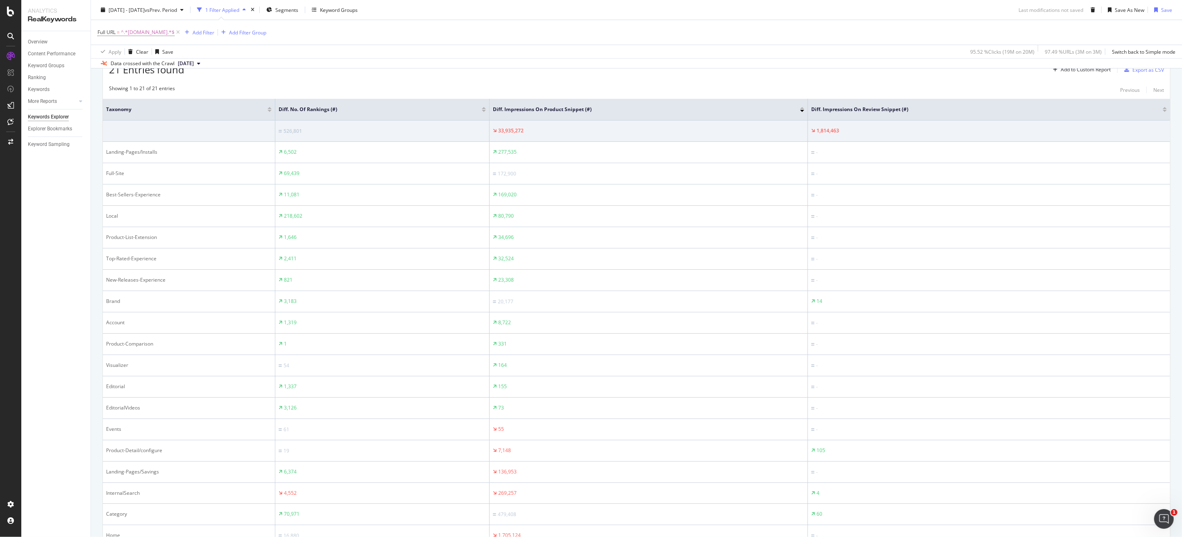
click at [801, 111] on div at bounding box center [802, 111] width 4 height 2
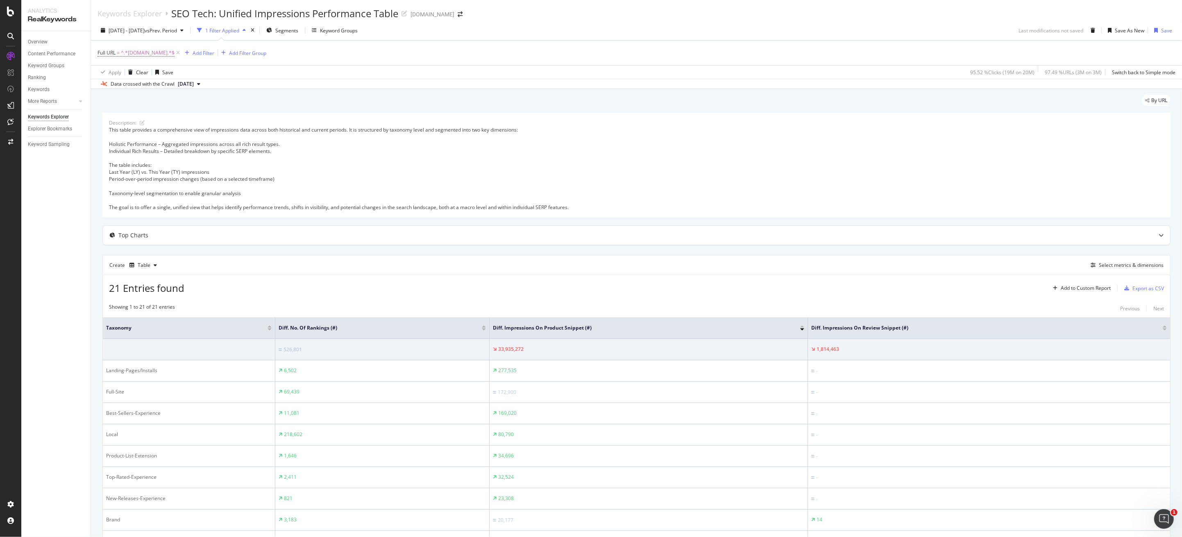
click at [803, 326] on div at bounding box center [802, 326] width 4 height 2
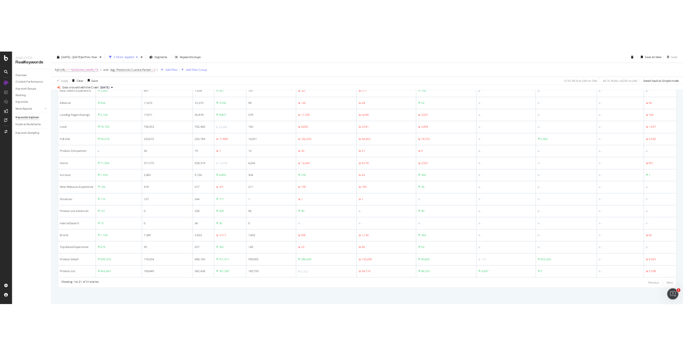
scroll to position [303, 0]
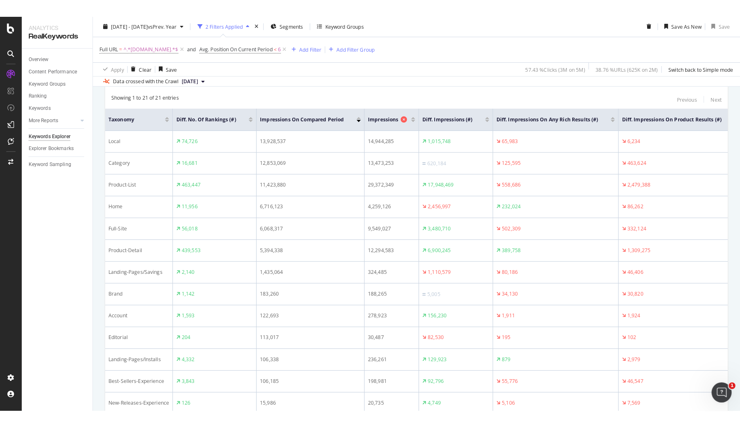
scroll to position [45, 0]
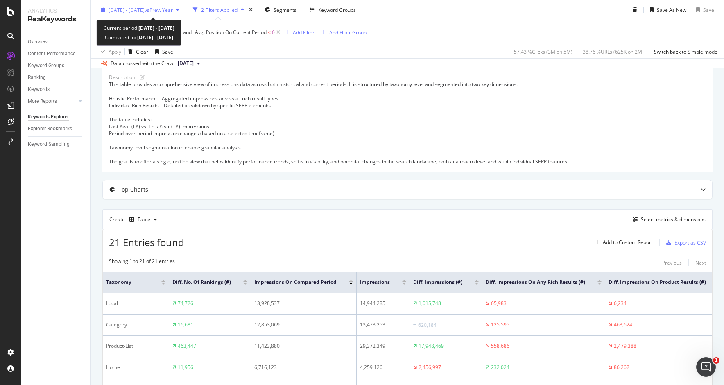
click at [145, 11] on span "[DATE] - [DATE]" at bounding box center [127, 9] width 36 height 7
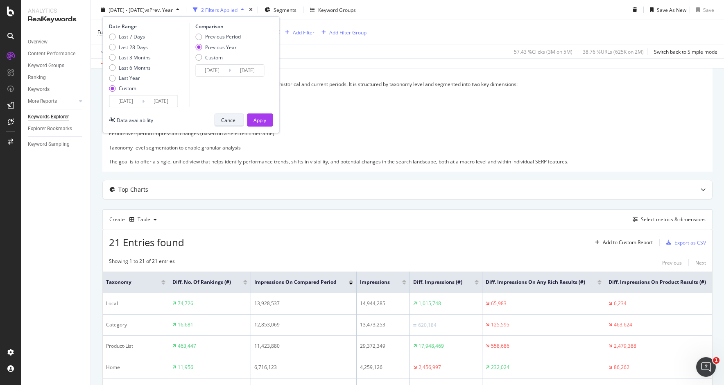
click at [229, 117] on div "Cancel" at bounding box center [229, 119] width 16 height 7
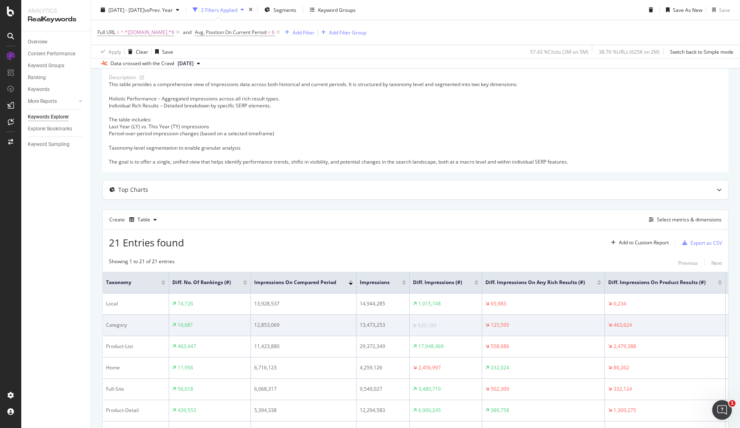
scroll to position [182, 0]
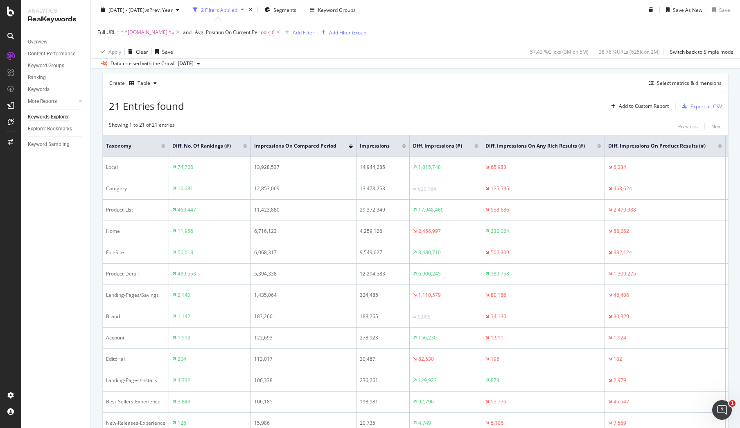
click at [598, 147] on div at bounding box center [600, 147] width 4 height 2
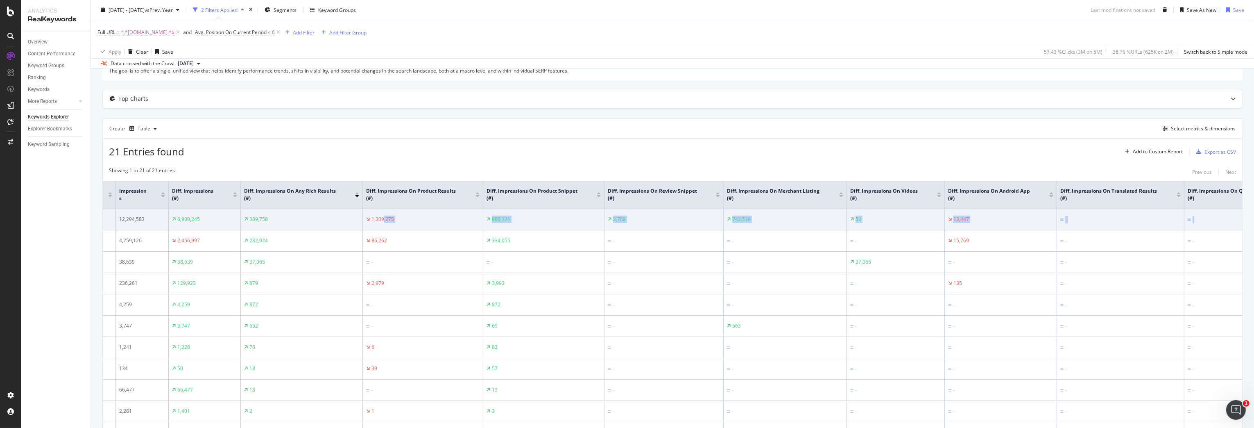
scroll to position [0, 334]
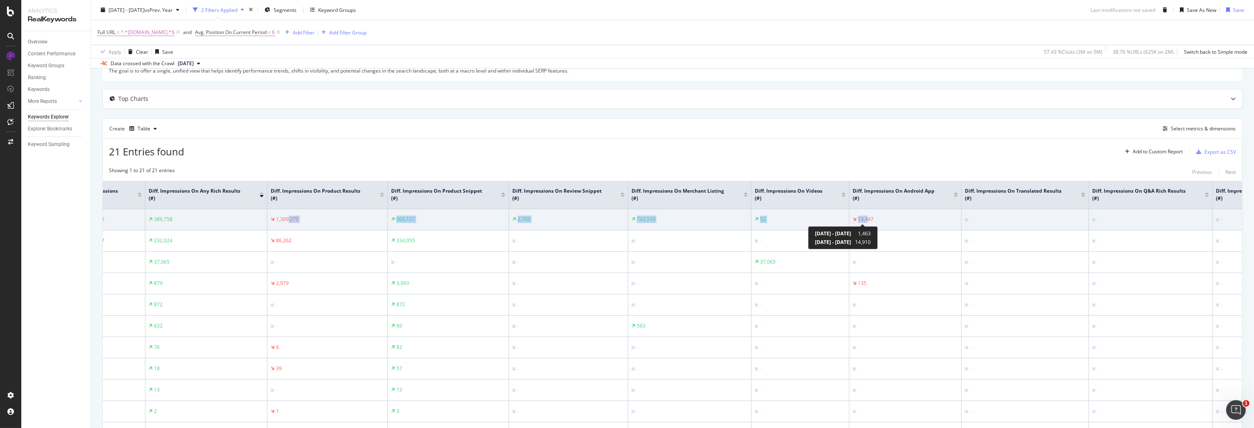
drag, startPoint x: 622, startPoint y: 218, endPoint x: 868, endPoint y: 220, distance: 246.6
click at [868, 220] on tr "Product-Detail 439,553 5,394,338 12,294,583 6,900,245 389,758 1,309,275 966,121…" at bounding box center [793, 219] width 2049 height 21
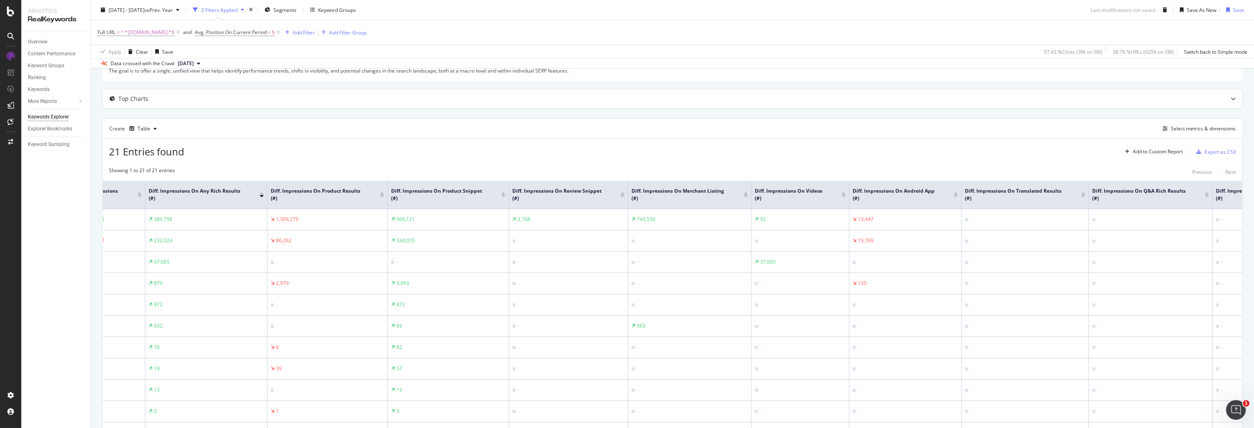
click at [874, 159] on div "21 Entries found Add to Custom Report Export as CSV Showing 1 to 21 of 21 entri…" at bounding box center [672, 409] width 1140 height 543
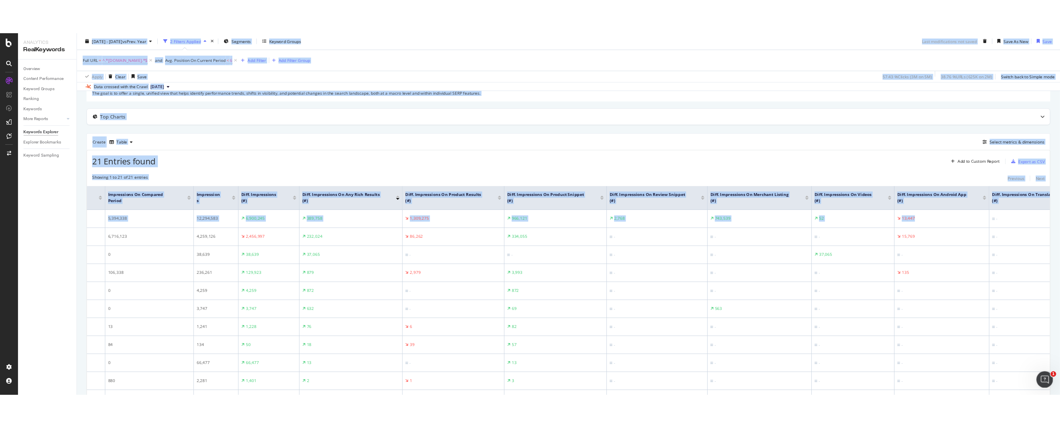
scroll to position [0, 0]
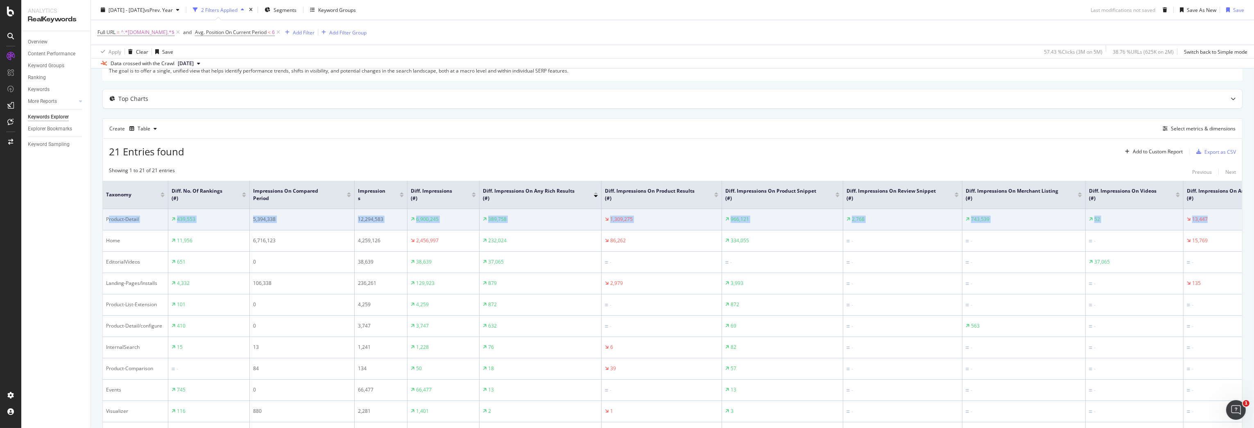
drag, startPoint x: 873, startPoint y: 220, endPoint x: 110, endPoint y: 220, distance: 763.4
click at [110, 220] on tr "Product-Detail 439,553 5,394,338 12,294,583 6,900,245 389,758 1,309,275 966,121…" at bounding box center [1127, 219] width 2049 height 21
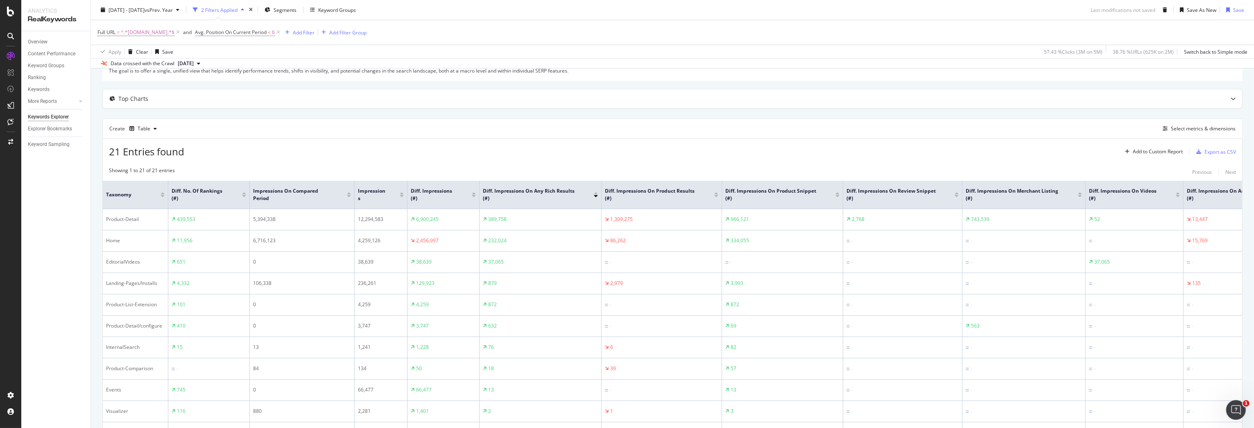
click at [417, 113] on div "Description: This table provides a comprehensive view of impressions data acros…" at bounding box center [672, 328] width 1140 height 705
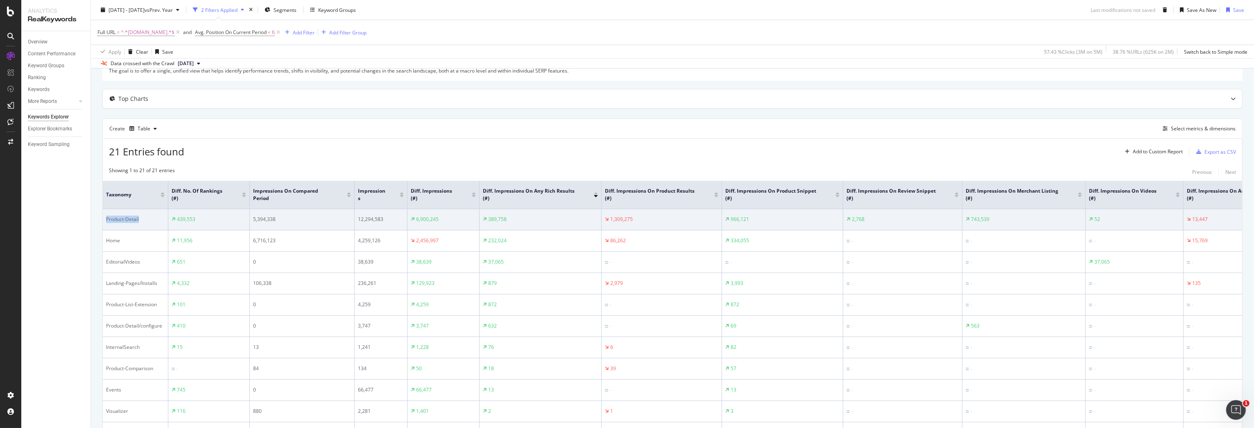
drag, startPoint x: 140, startPoint y: 220, endPoint x: 104, endPoint y: 221, distance: 35.6
click at [104, 221] on td "Product-Detail" at bounding box center [136, 219] width 66 height 21
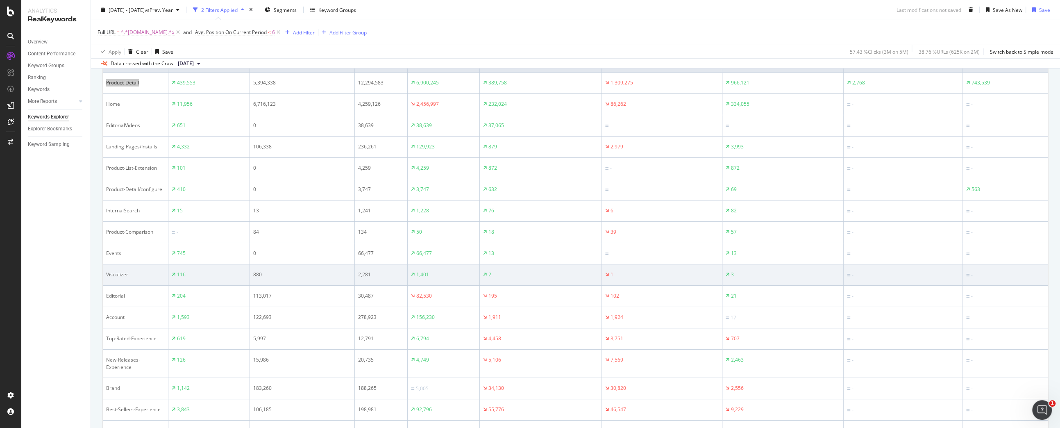
scroll to position [364, 0]
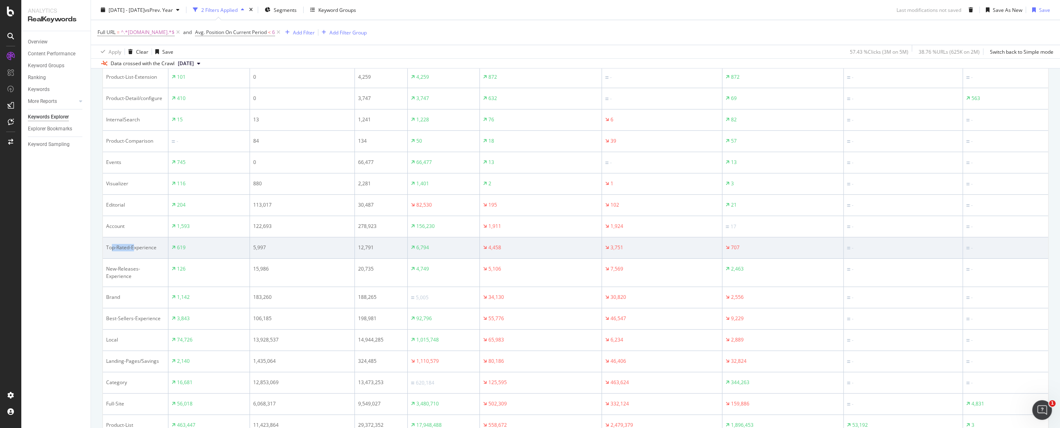
drag, startPoint x: 125, startPoint y: 249, endPoint x: 134, endPoint y: 249, distance: 8.6
click at [134, 249] on div "Top-Rated-Experience" at bounding box center [135, 247] width 59 height 7
click at [202, 258] on td "619" at bounding box center [209, 247] width 82 height 21
drag, startPoint x: 423, startPoint y: 249, endPoint x: 417, endPoint y: 248, distance: 6.6
click at [417, 248] on div "6,794" at bounding box center [443, 247] width 65 height 7
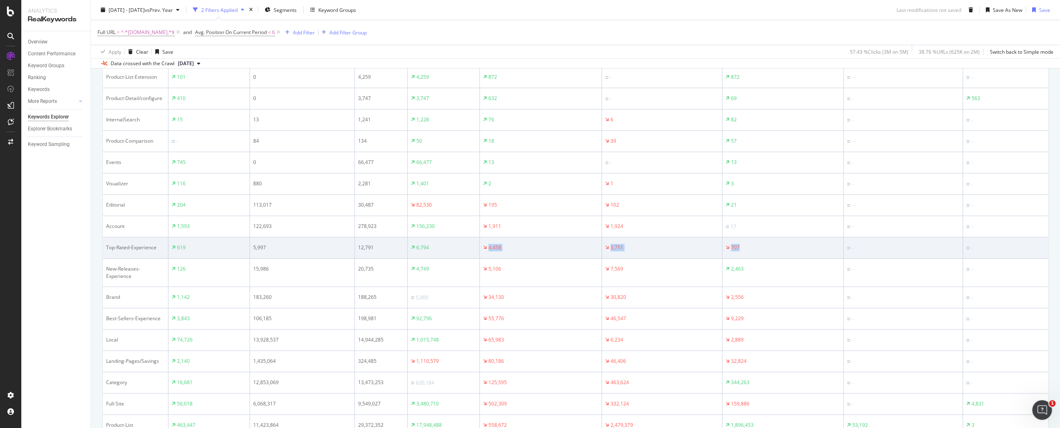
drag, startPoint x: 488, startPoint y: 247, endPoint x: 767, endPoint y: 248, distance: 278.9
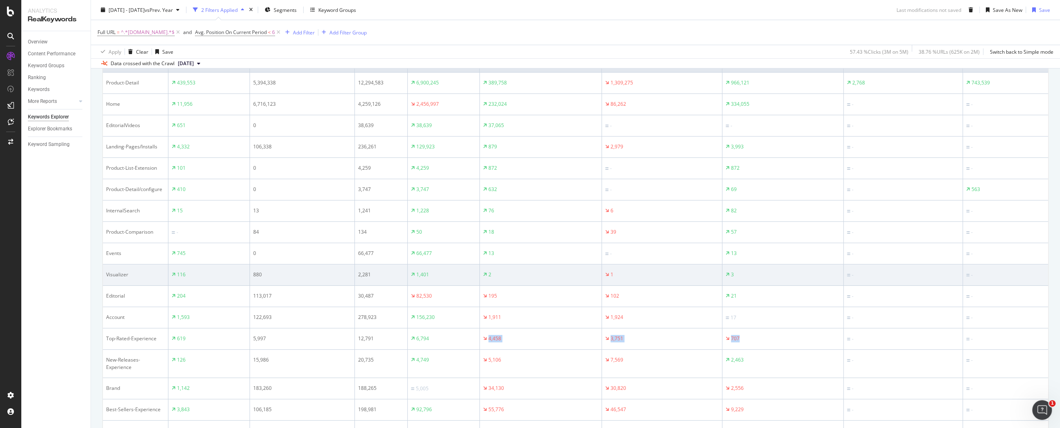
scroll to position [318, 0]
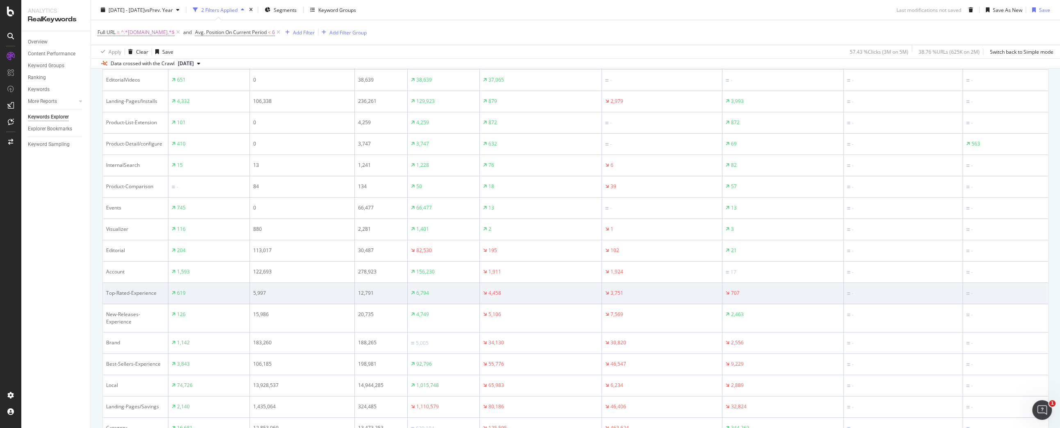
click at [771, 298] on td "707" at bounding box center [782, 293] width 121 height 21
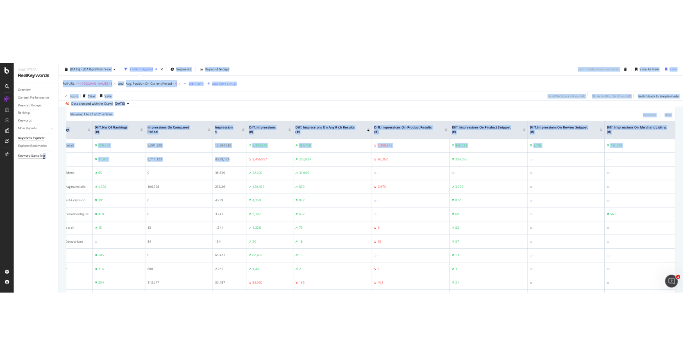
scroll to position [0, 0]
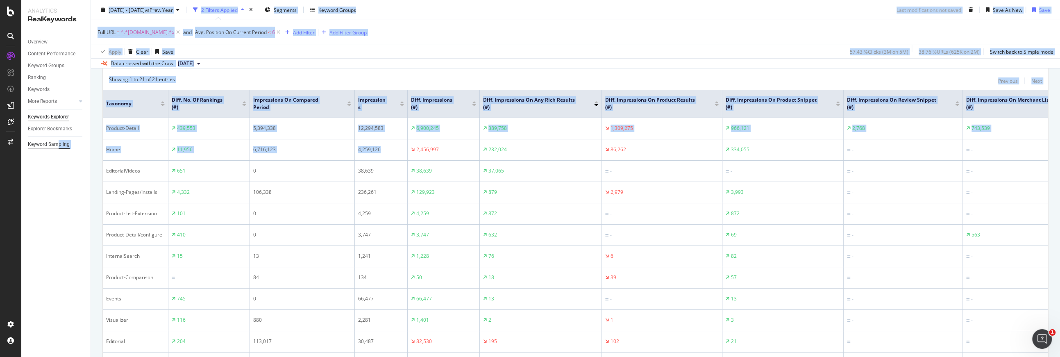
drag, startPoint x: 197, startPoint y: 152, endPoint x: 59, endPoint y: 143, distance: 137.9
click at [59, 143] on div "Analytics RealKeywords Overview Content Performance Keyword Groups Ranking Keyw…" at bounding box center [540, 178] width 1038 height 357
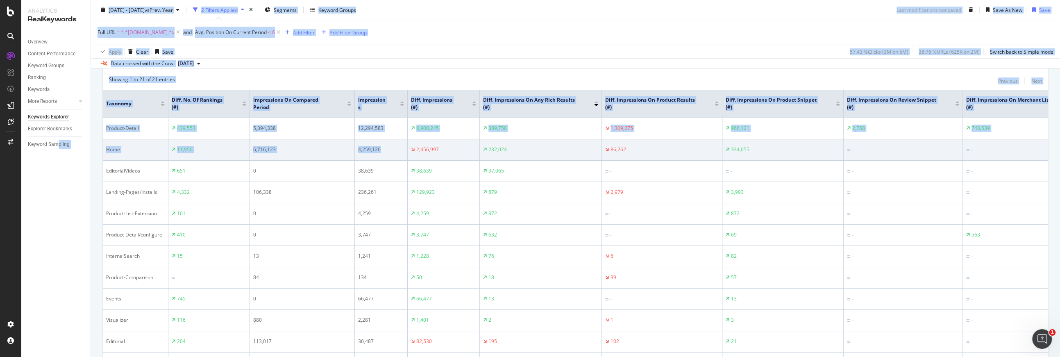
click at [122, 143] on td "Home" at bounding box center [136, 149] width 66 height 21
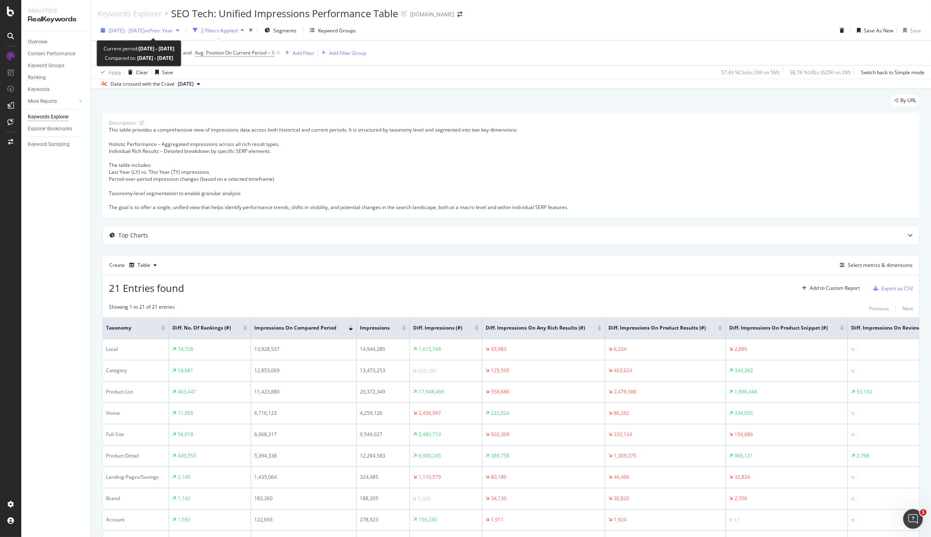
click at [145, 30] on span "[DATE] - [DATE]" at bounding box center [127, 30] width 36 height 7
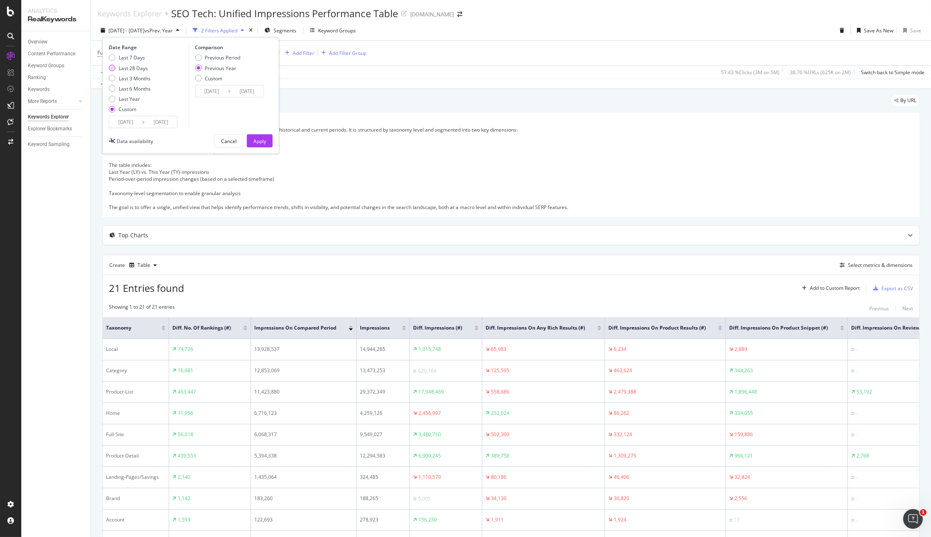
click at [113, 66] on div "Last 28 Days" at bounding box center [112, 68] width 7 height 7
type input "[DATE]"
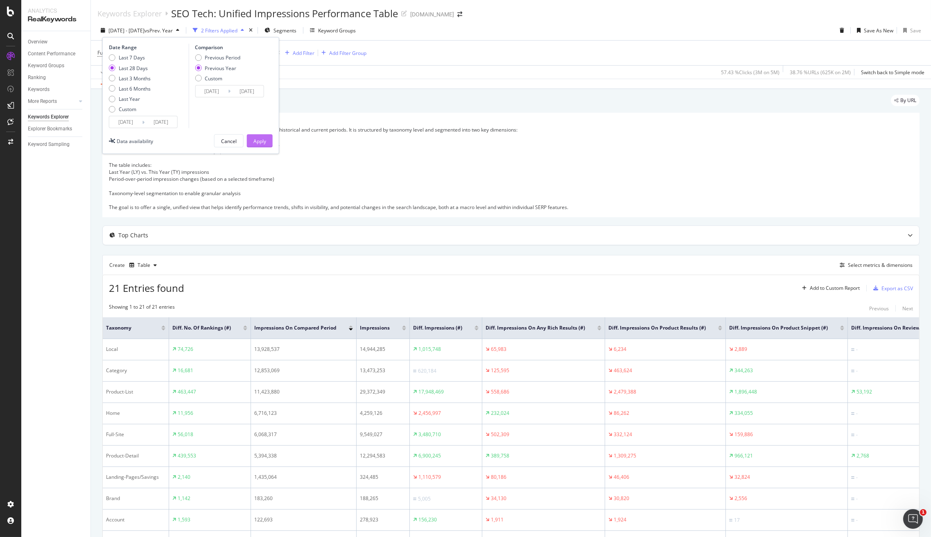
click at [265, 141] on div "Apply" at bounding box center [260, 140] width 13 height 7
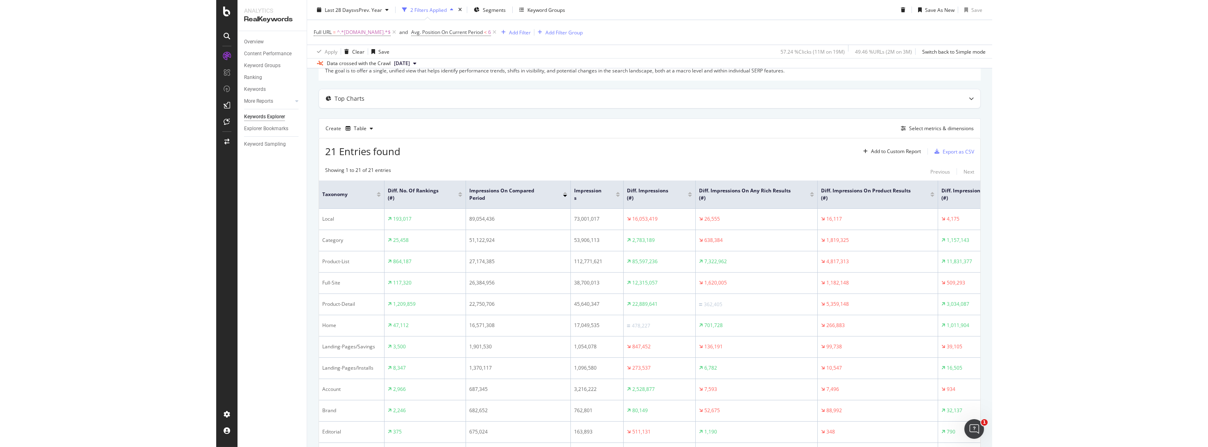
scroll to position [182, 0]
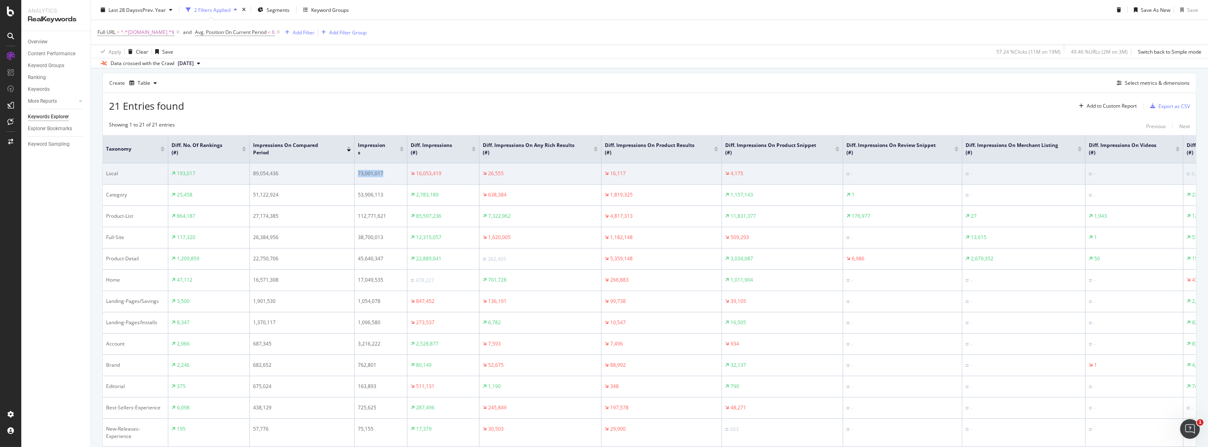
drag, startPoint x: 383, startPoint y: 173, endPoint x: 358, endPoint y: 174, distance: 25.0
click at [358, 174] on div "73,001,017" at bounding box center [381, 173] width 46 height 7
drag, startPoint x: 413, startPoint y: 173, endPoint x: 441, endPoint y: 173, distance: 27.4
click at [441, 173] on div "16,053,419" at bounding box center [426, 173] width 31 height 7
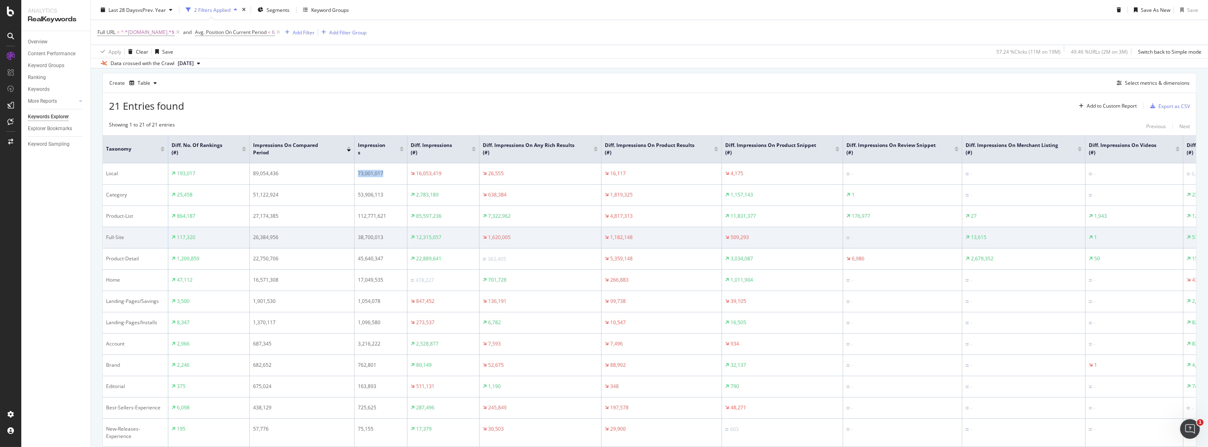
scroll to position [136, 0]
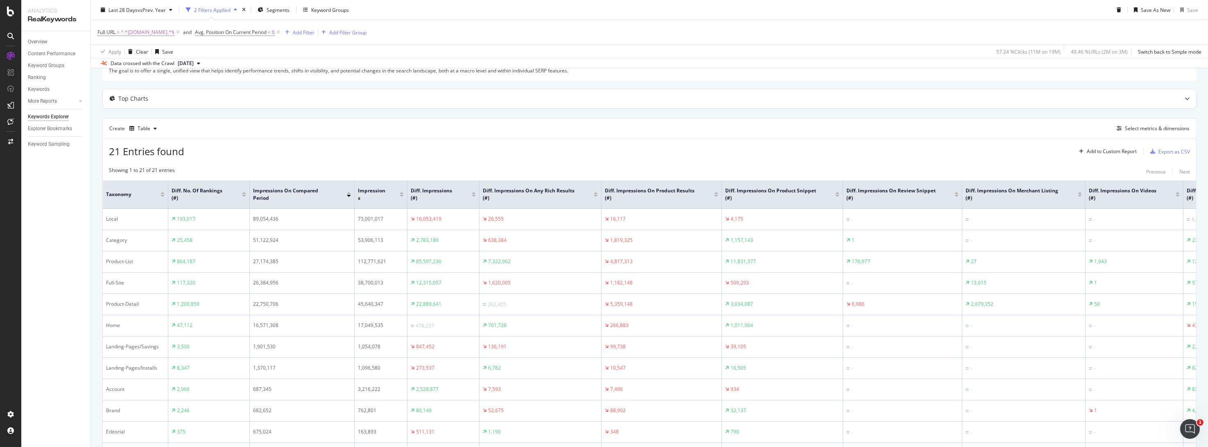
click at [478, 141] on div "21 Entries found Add to Custom Report Export as CSV" at bounding box center [649, 148] width 1093 height 20
click at [349, 192] on div at bounding box center [349, 193] width 4 height 2
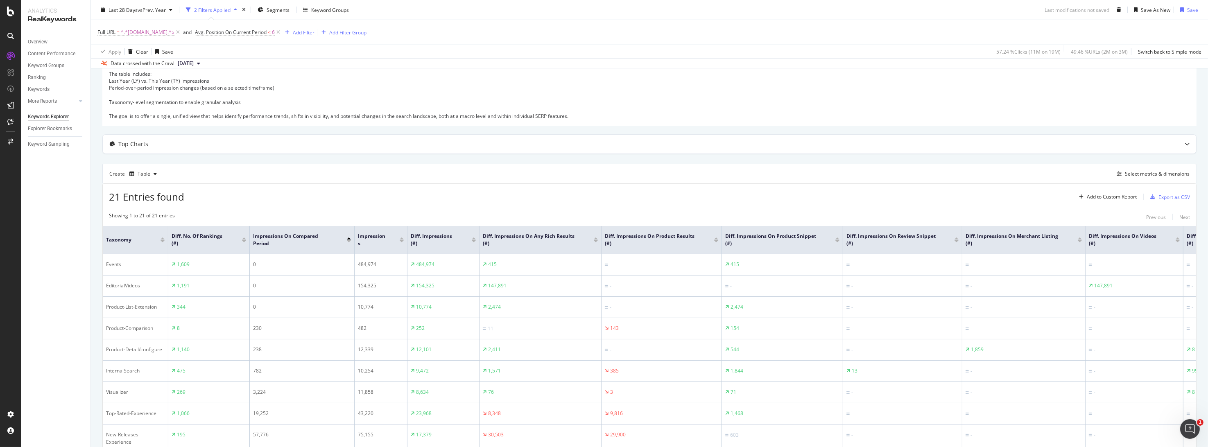
scroll to position [136, 0]
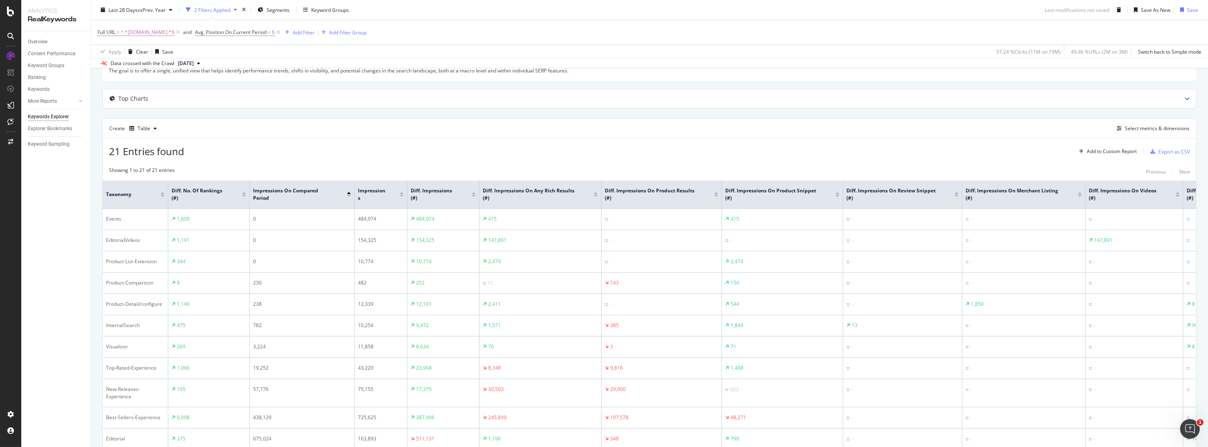
click at [347, 195] on div at bounding box center [349, 196] width 4 height 2
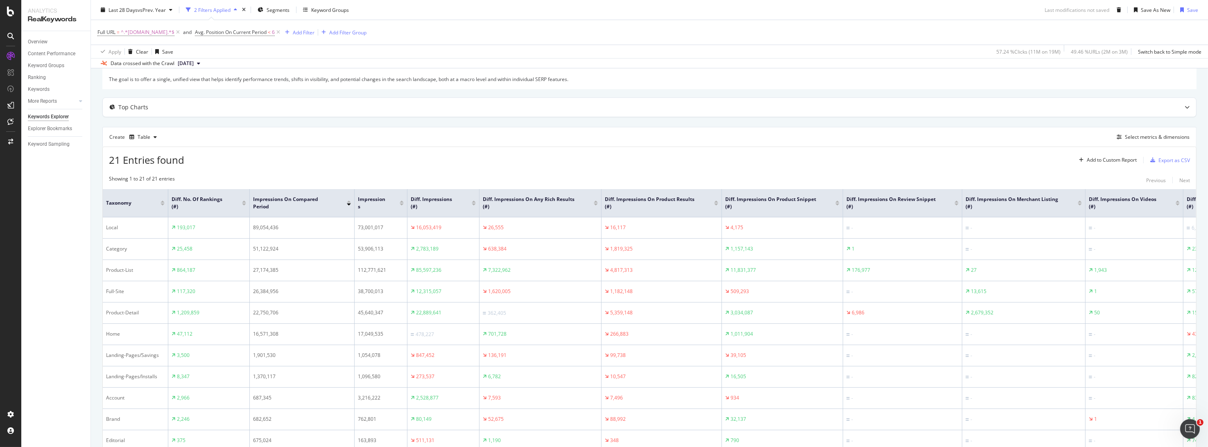
scroll to position [173, 0]
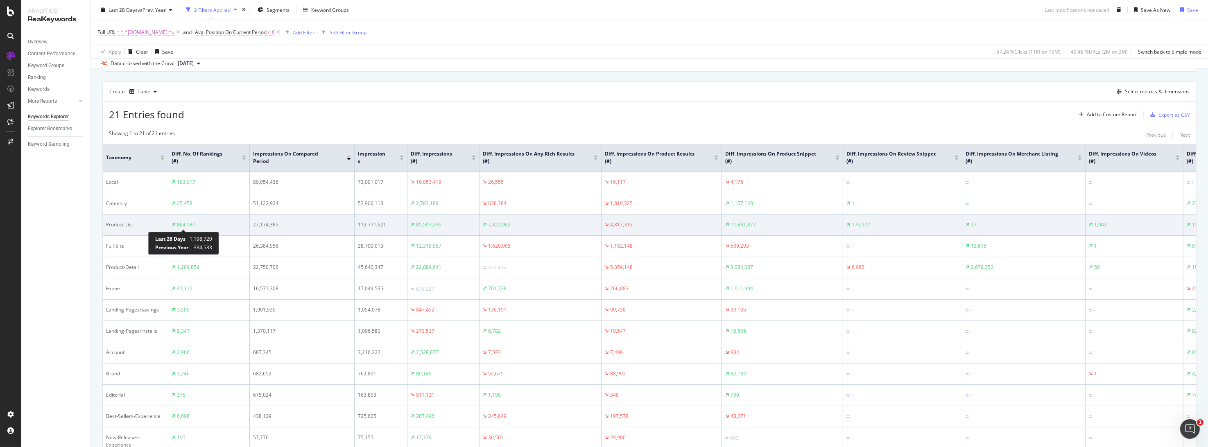
drag, startPoint x: 173, startPoint y: 225, endPoint x: 189, endPoint y: 227, distance: 16.1
click at [189, 227] on div "864,187" at bounding box center [184, 224] width 24 height 7
click at [189, 227] on div "864,187" at bounding box center [186, 224] width 18 height 7
drag, startPoint x: 276, startPoint y: 221, endPoint x: 259, endPoint y: 224, distance: 17.0
click at [259, 224] on div "27,174,385" at bounding box center [302, 224] width 98 height 7
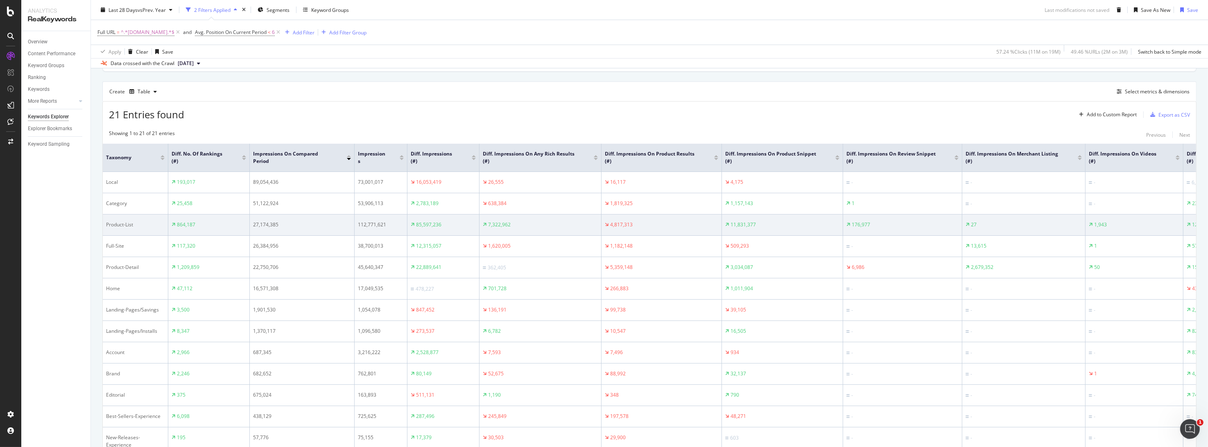
click at [280, 224] on div "27,174,385" at bounding box center [302, 224] width 98 height 7
drag, startPoint x: 386, startPoint y: 225, endPoint x: 354, endPoint y: 228, distance: 32.1
click at [354, 228] on tr "Product-List 864,187 27,174,385 112,771,621 85,597,236 7,322,962 4,817,313 11,8…" at bounding box center [1127, 225] width 2049 height 21
drag, startPoint x: 443, startPoint y: 224, endPoint x: 417, endPoint y: 225, distance: 25.4
click at [417, 225] on div "85,597,236" at bounding box center [443, 224] width 65 height 7
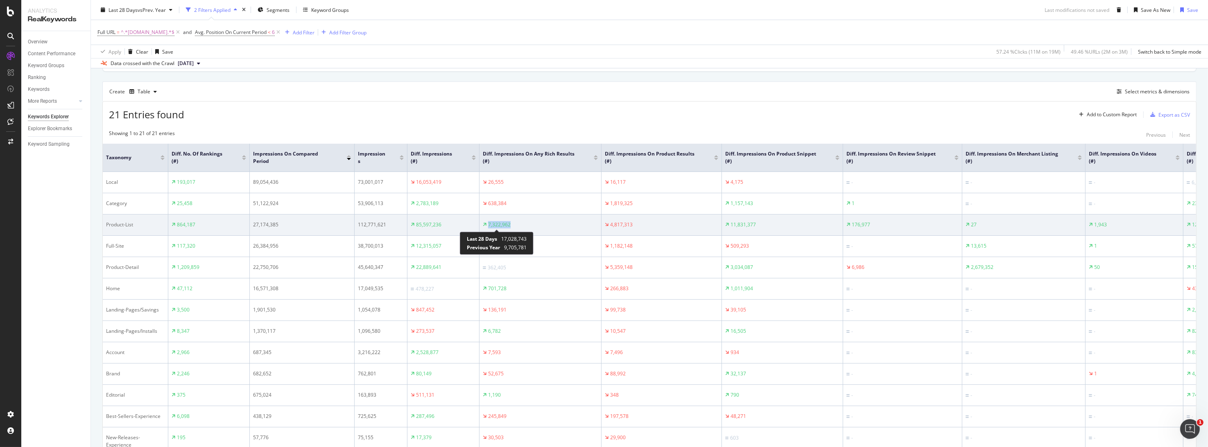
drag, startPoint x: 513, startPoint y: 227, endPoint x: 498, endPoint y: 228, distance: 15.6
click at [486, 228] on div "7,322,962" at bounding box center [540, 224] width 115 height 7
drag, startPoint x: 761, startPoint y: 224, endPoint x: 738, endPoint y: 225, distance: 23.8
click at [732, 225] on div "11,831,377" at bounding box center [782, 224] width 114 height 7
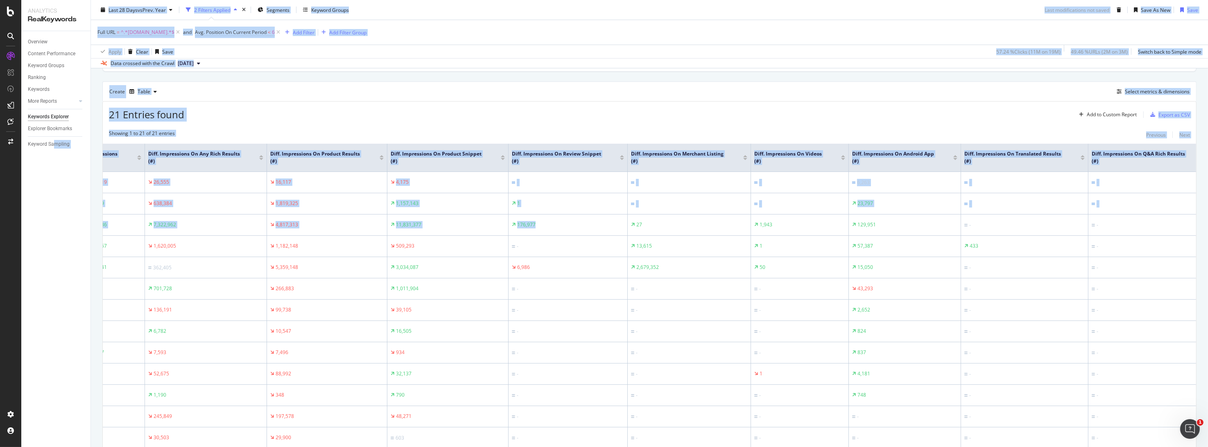
scroll to position [0, 0]
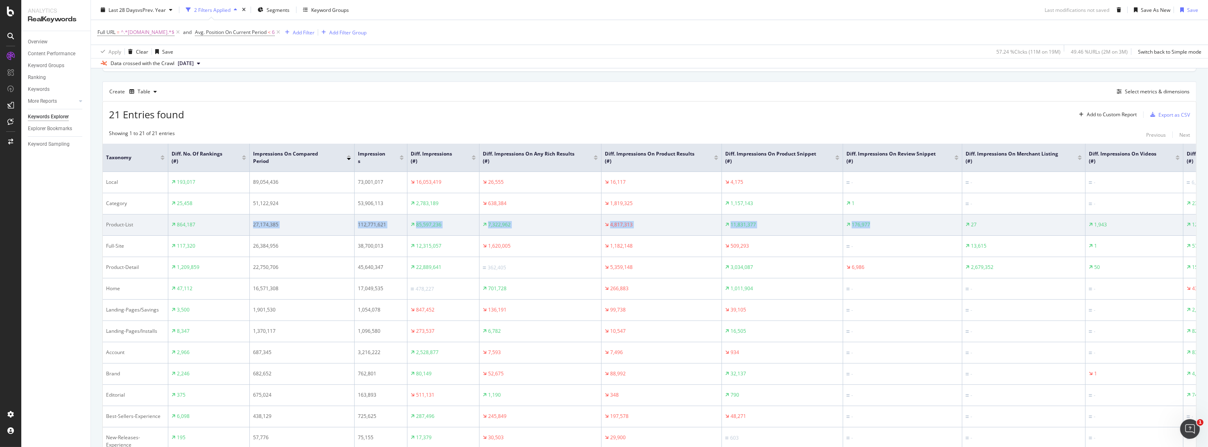
drag, startPoint x: 879, startPoint y: 225, endPoint x: 252, endPoint y: 227, distance: 627.4
click at [204, 224] on tr "Product-List 864,187 27,174,385 112,771,621 85,597,236 7,322,962 4,817,313 11,8…" at bounding box center [1127, 225] width 2049 height 21
click at [261, 229] on td "27,174,385" at bounding box center [302, 225] width 105 height 21
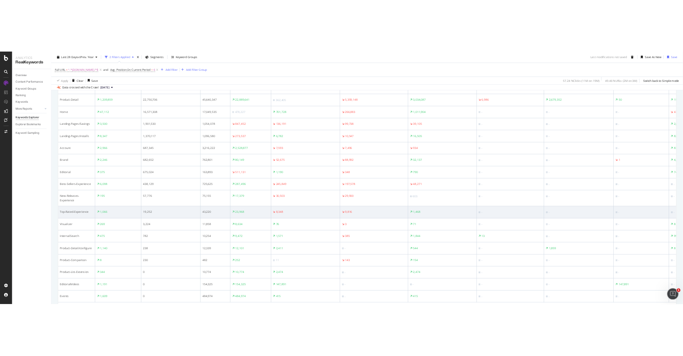
scroll to position [36, 0]
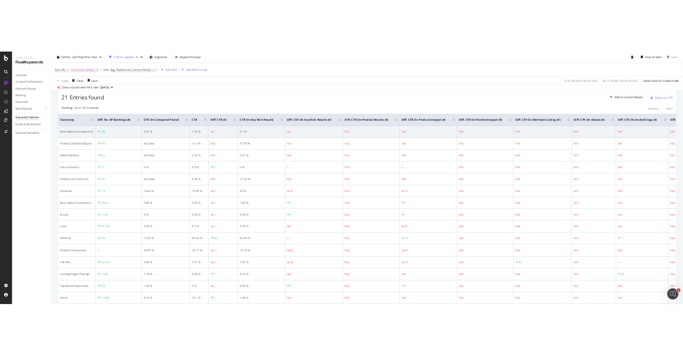
scroll to position [161, 0]
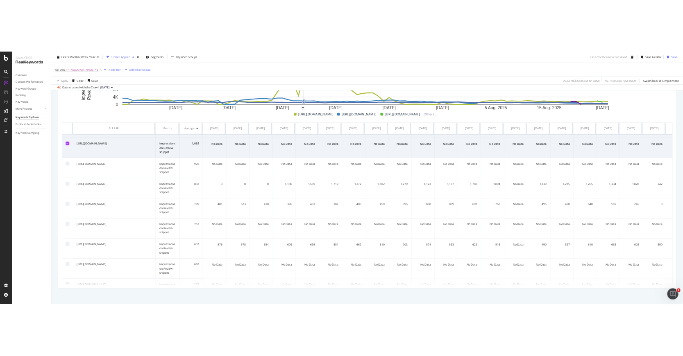
scroll to position [231, 0]
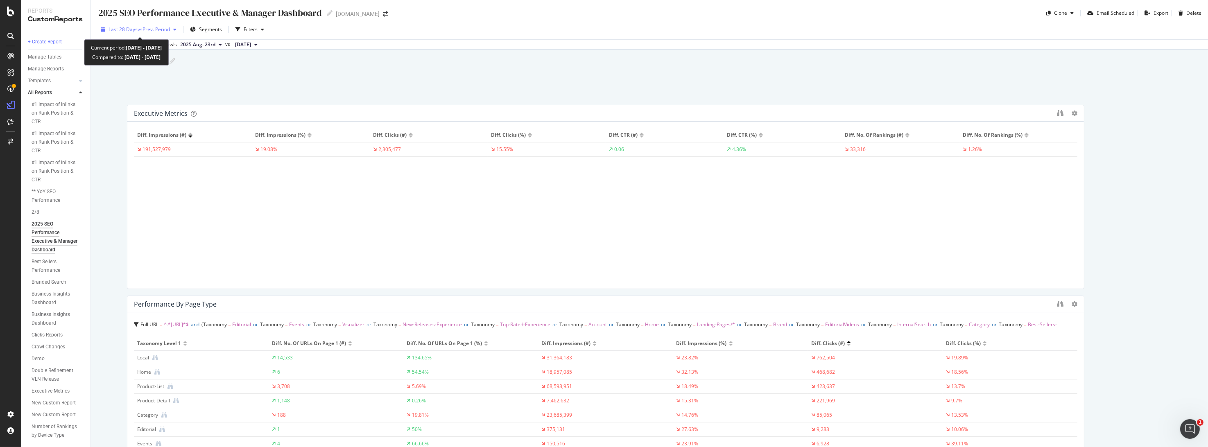
click at [147, 27] on span "vs Prev. Period" at bounding box center [154, 29] width 32 height 7
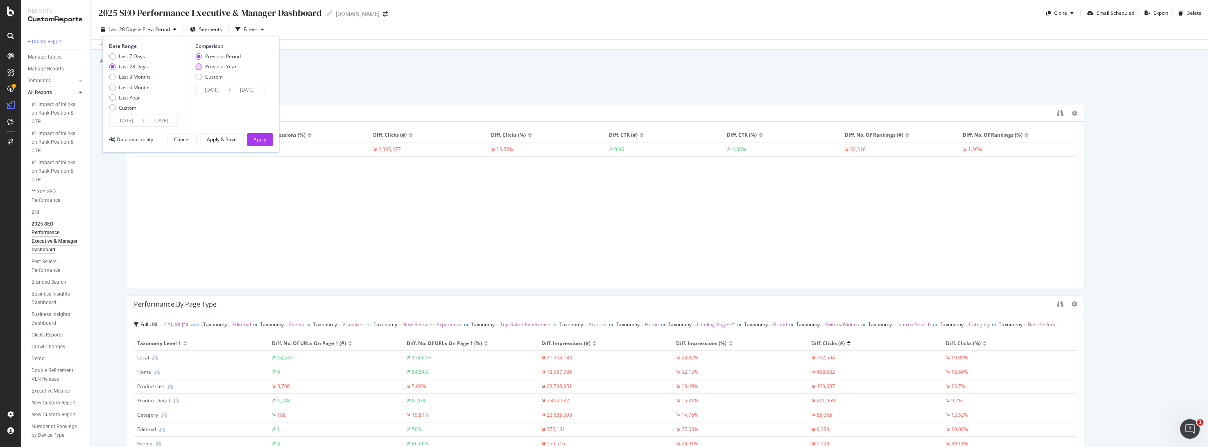
click at [213, 65] on div "Previous Year" at bounding box center [221, 66] width 32 height 7
type input "[DATE]"
click at [259, 140] on div "Apply" at bounding box center [260, 139] width 13 height 7
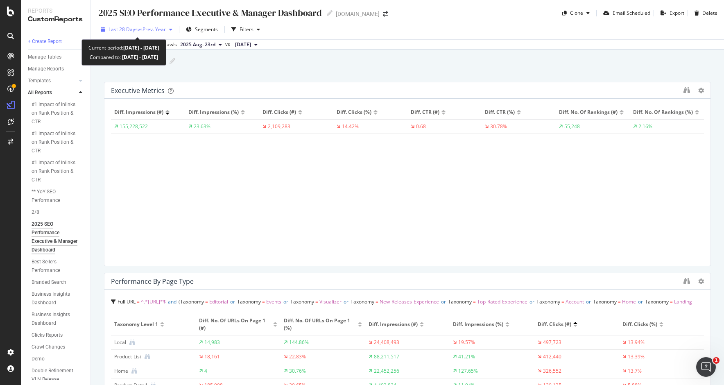
click at [140, 27] on span "vs Prev. Year" at bounding box center [152, 29] width 28 height 7
click at [365, 65] on div "Add a short description Add a short description" at bounding box center [411, 61] width 625 height 12
click at [249, 32] on div "Filters" at bounding box center [247, 29] width 14 height 7
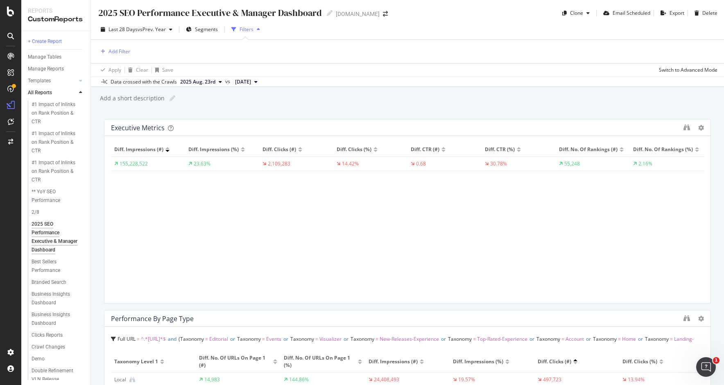
click at [227, 97] on div "Add a short description Add a short description" at bounding box center [411, 98] width 625 height 12
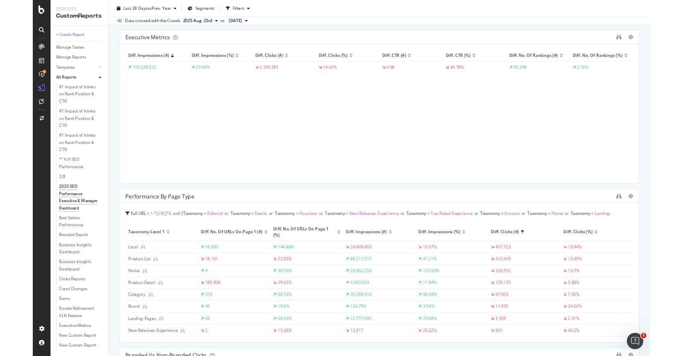
scroll to position [91, 0]
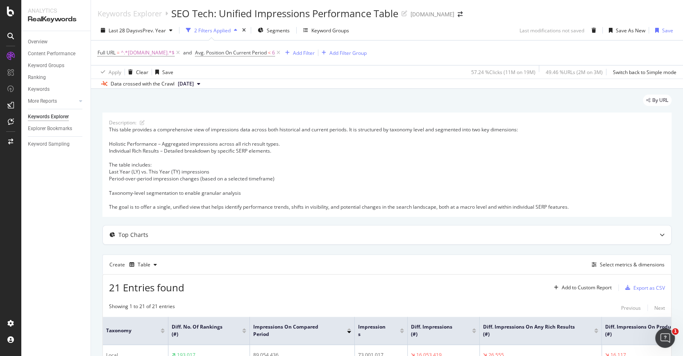
scroll to position [36, 0]
